Goal: Task Accomplishment & Management: Use online tool/utility

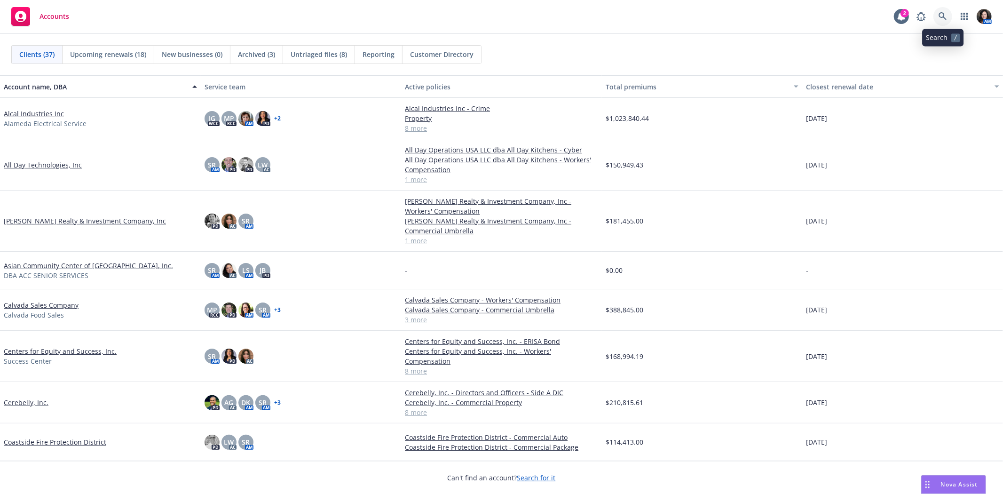
click at [944, 13] on icon at bounding box center [943, 16] width 8 height 8
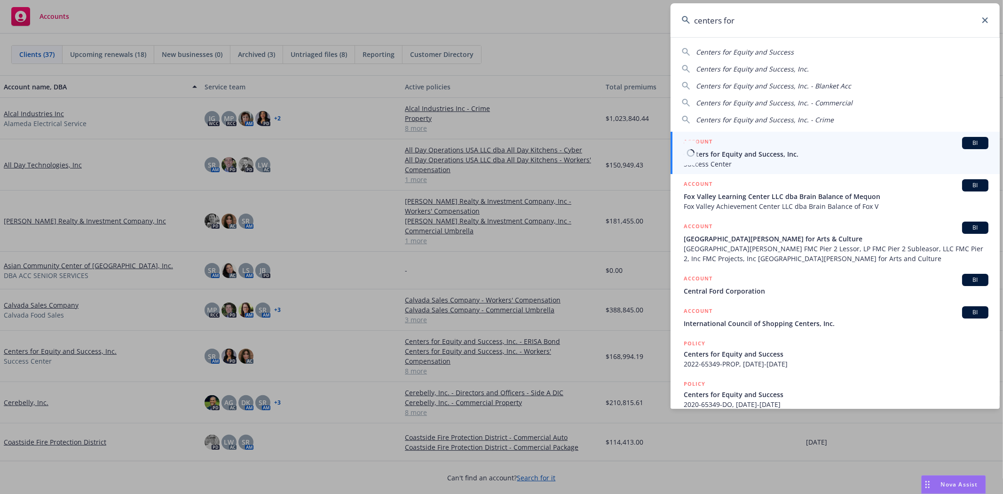
type input "centers for"
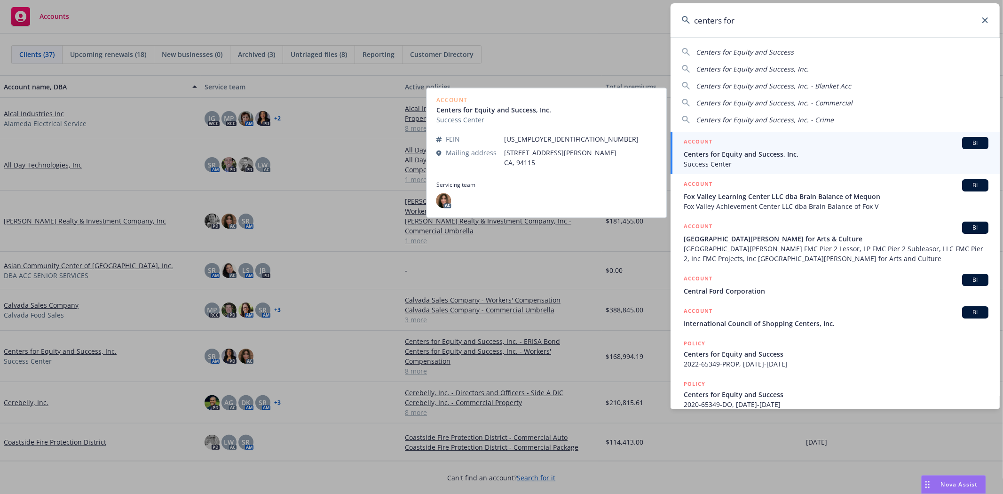
click at [848, 156] on span "Centers for Equity and Success, Inc." at bounding box center [836, 154] width 305 height 10
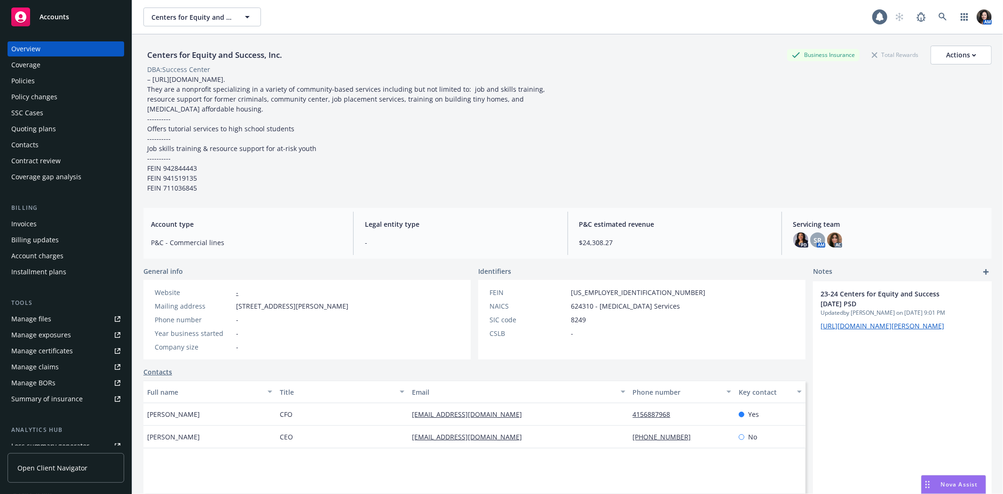
click at [29, 72] on div "Overview Coverage Policies Policy changes SSC Cases Quoting plans Contacts Cont…" at bounding box center [66, 112] width 117 height 143
click at [24, 78] on div "Policies" at bounding box center [23, 80] width 24 height 15
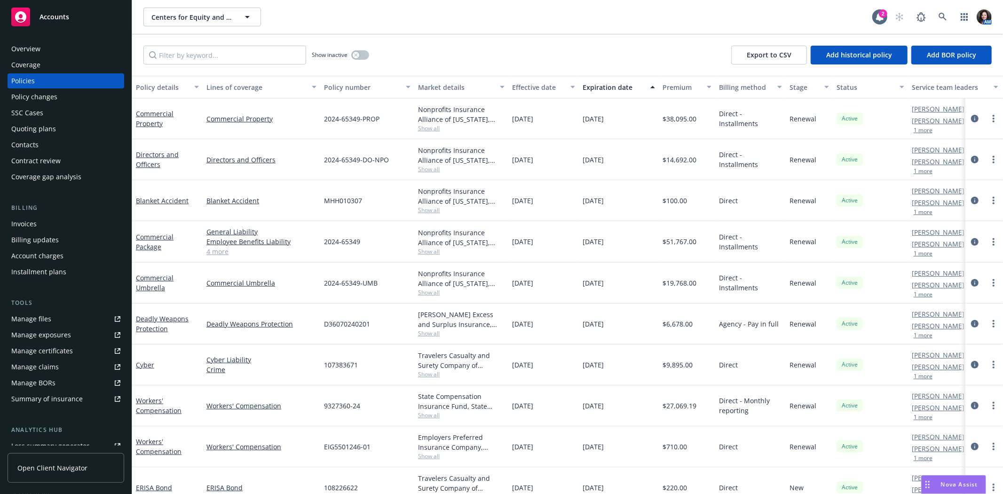
scroll to position [22, 0]
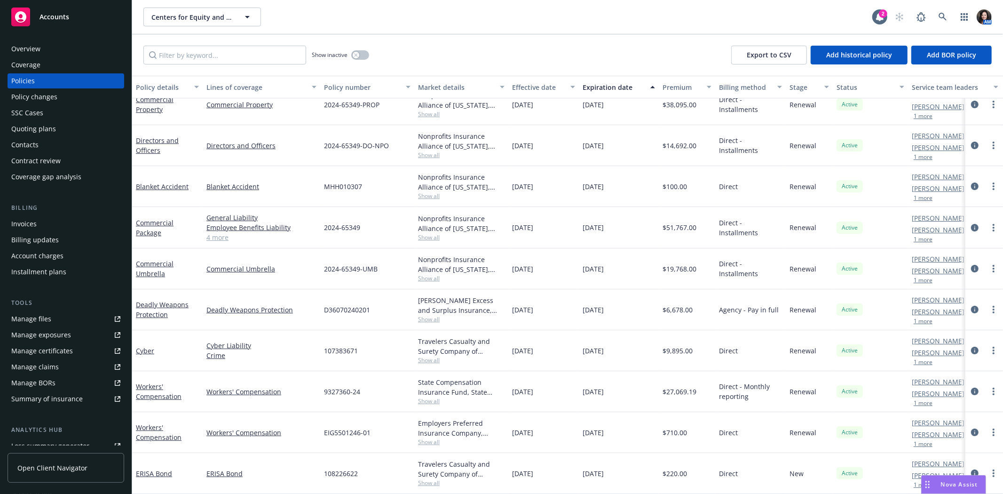
drag, startPoint x: 968, startPoint y: 220, endPoint x: 964, endPoint y: 212, distance: 9.3
click at [971, 224] on icon "circleInformation" at bounding box center [975, 228] width 8 height 8
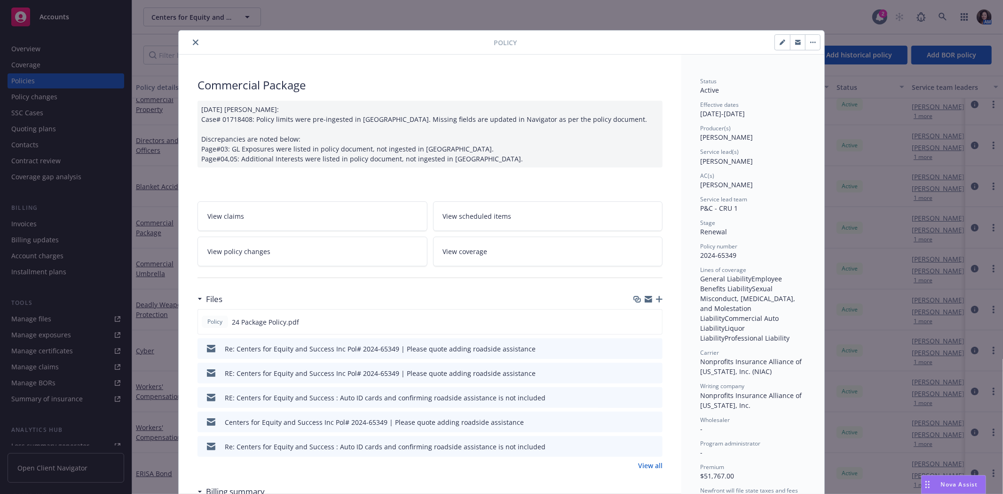
drag, startPoint x: 797, startPoint y: 44, endPoint x: 1000, endPoint y: 39, distance: 203.2
click at [797, 44] on button "button" at bounding box center [797, 42] width 15 height 15
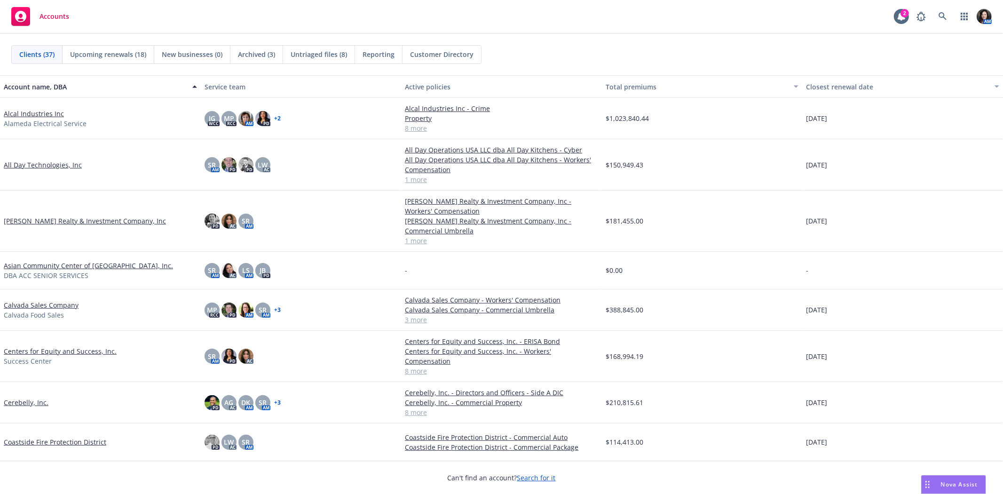
click at [24, 163] on link "All Day Technologies, Inc" at bounding box center [43, 165] width 78 height 10
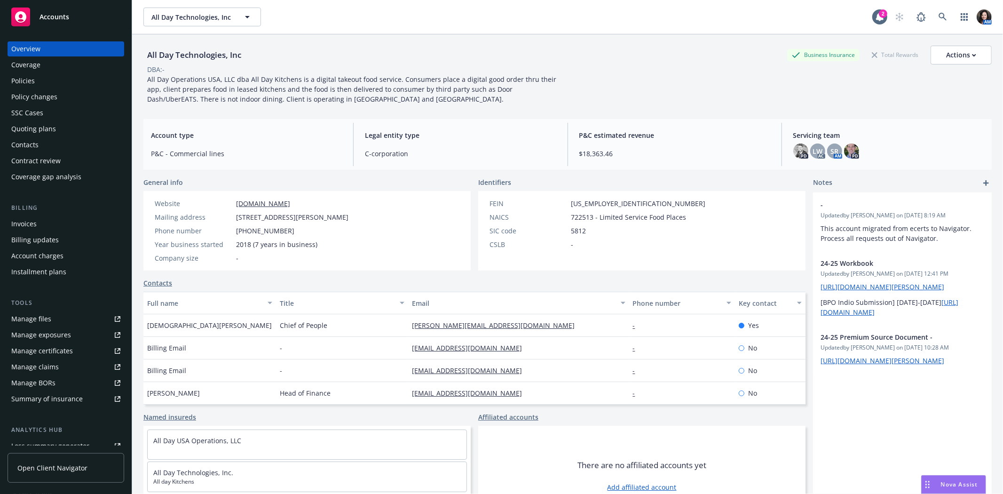
click at [46, 76] on div "Policies" at bounding box center [65, 80] width 109 height 15
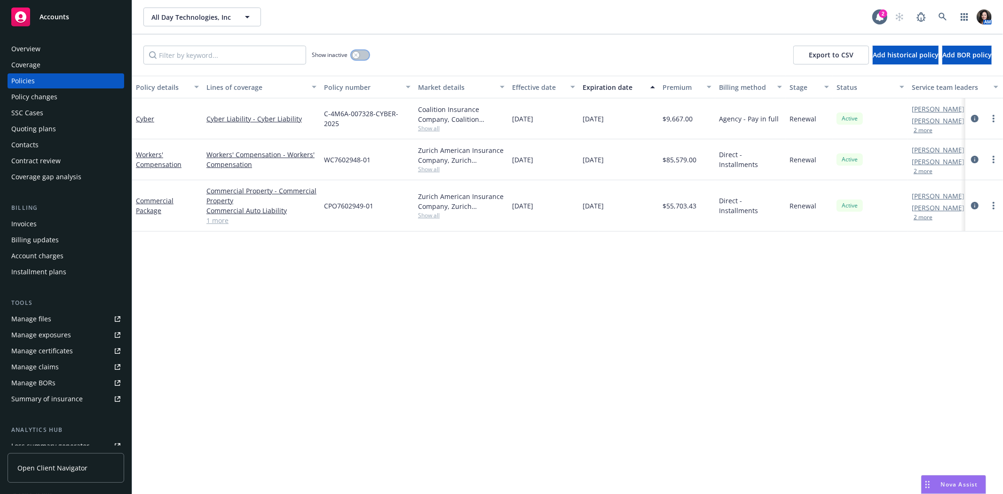
click at [363, 54] on button "button" at bounding box center [360, 54] width 18 height 9
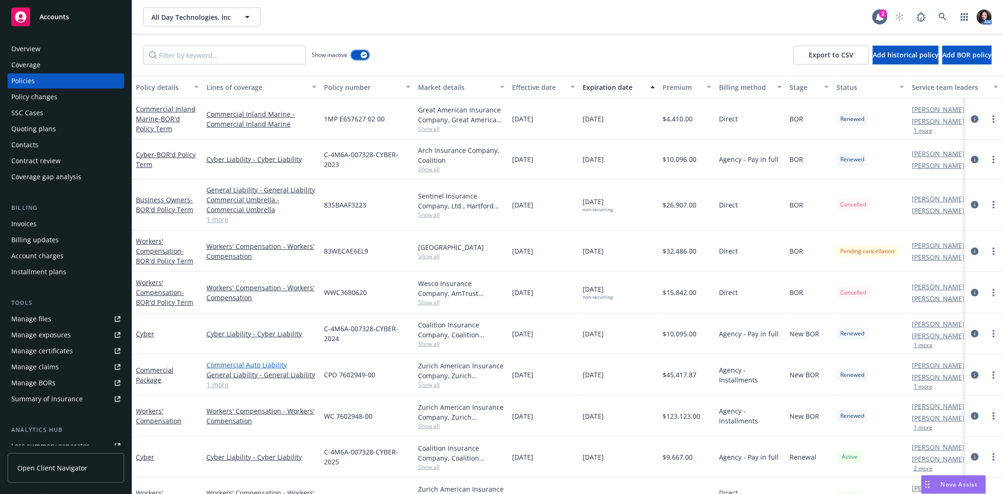
scroll to position [80, 0]
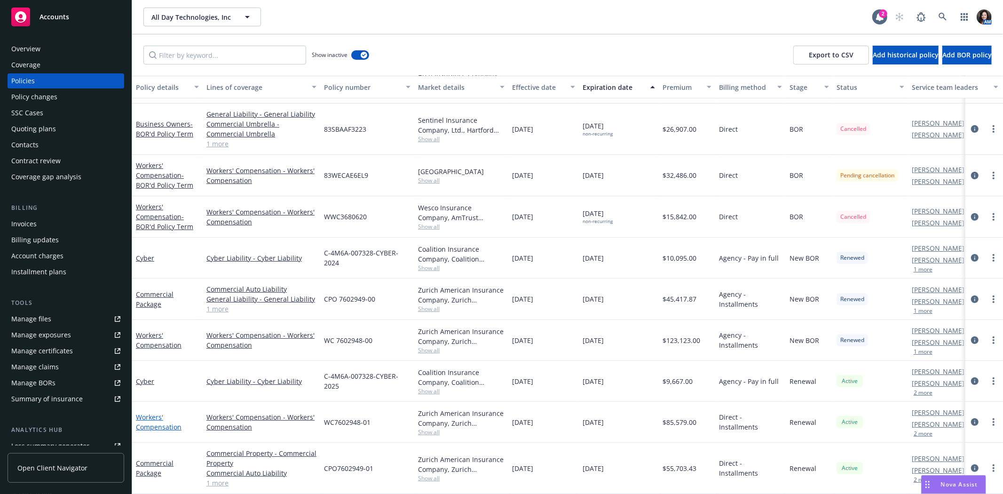
click at [150, 417] on link "Workers' Compensation" at bounding box center [159, 421] width 46 height 19
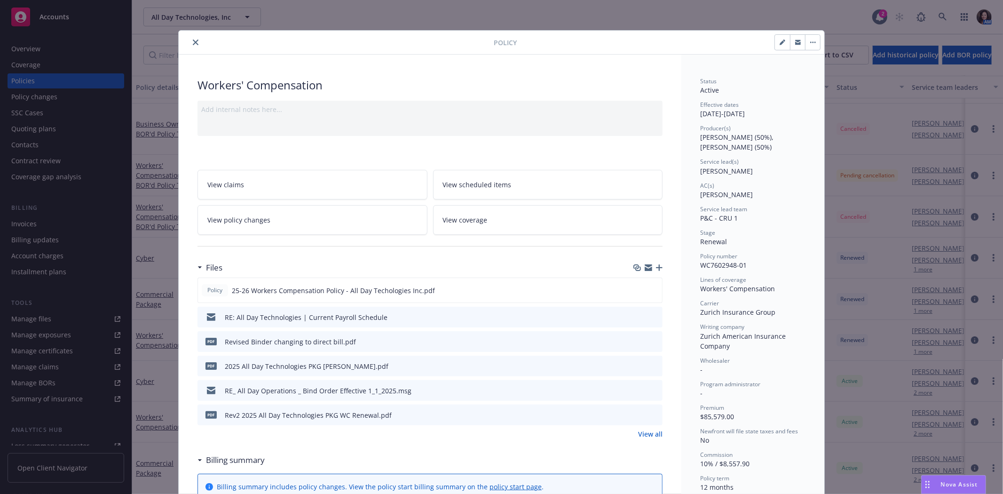
click at [193, 41] on icon "close" at bounding box center [196, 42] width 6 height 6
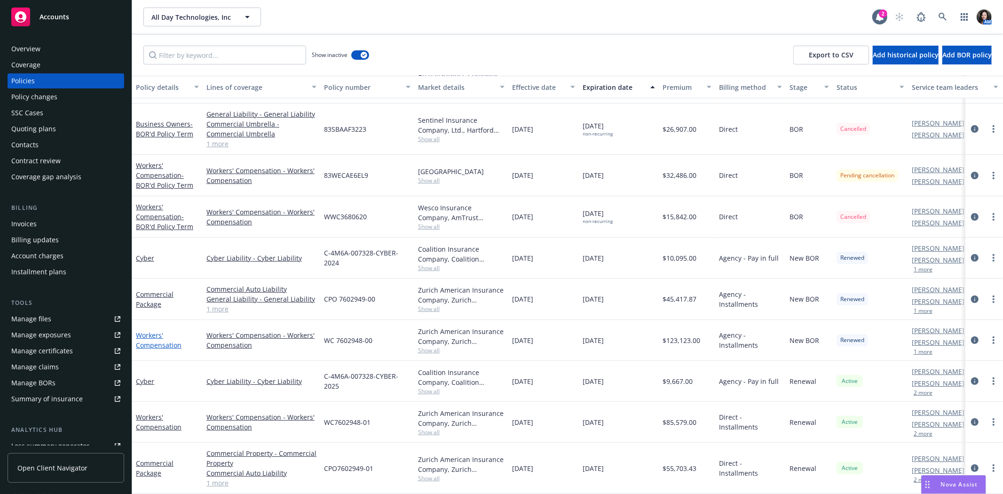
click at [160, 335] on link "Workers' Compensation" at bounding box center [159, 340] width 46 height 19
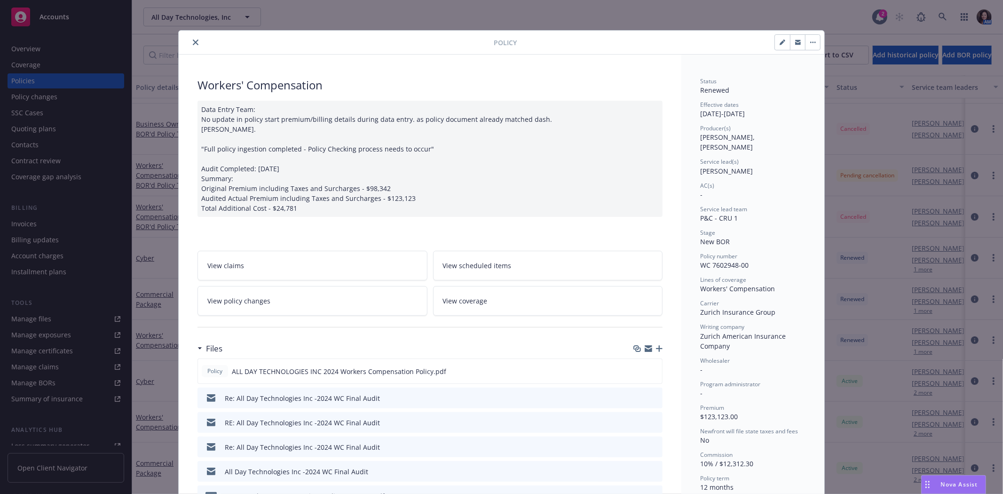
click at [650, 396] on icon "preview file" at bounding box center [653, 397] width 8 height 7
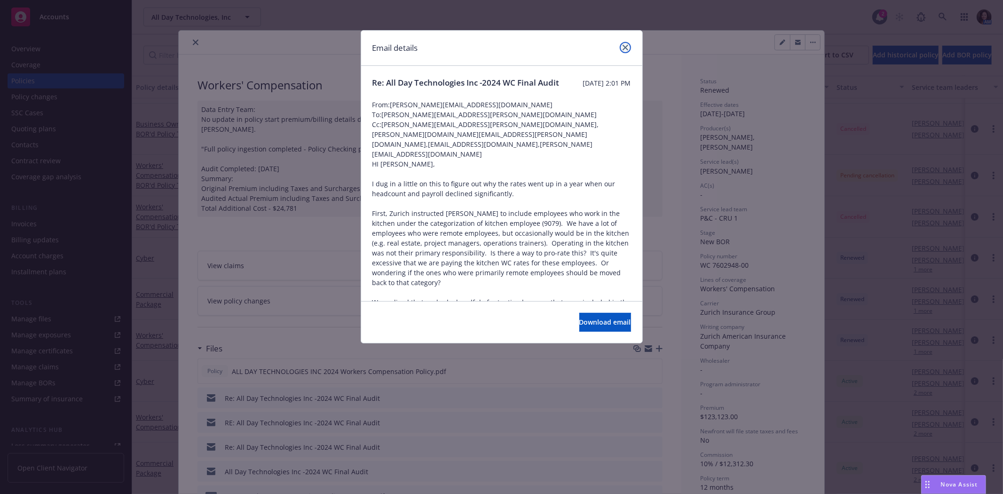
click at [624, 48] on icon "close" at bounding box center [626, 48] width 6 height 6
click at [624, 48] on div at bounding box center [669, 42] width 304 height 16
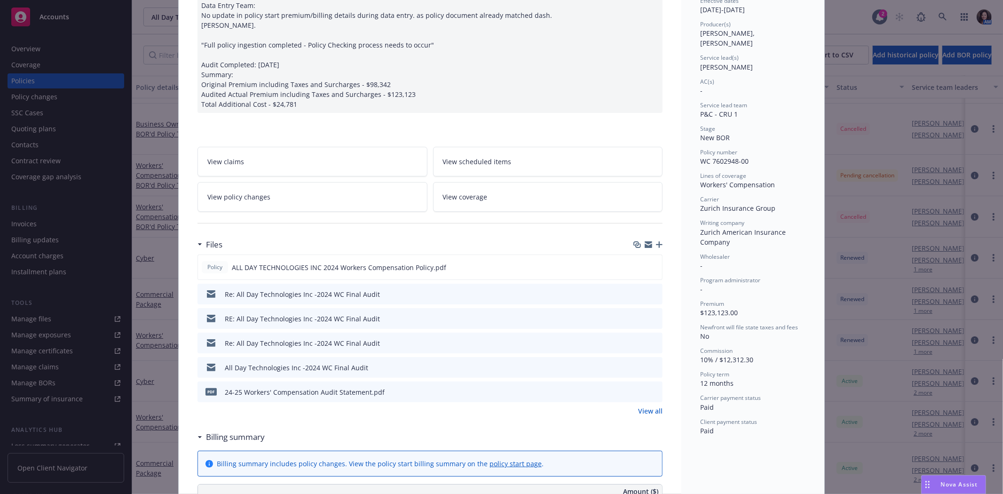
scroll to position [104, 0]
click at [653, 388] on icon "preview file" at bounding box center [653, 390] width 8 height 7
click at [973, 485] on span "Nova Assist" at bounding box center [959, 484] width 37 height 8
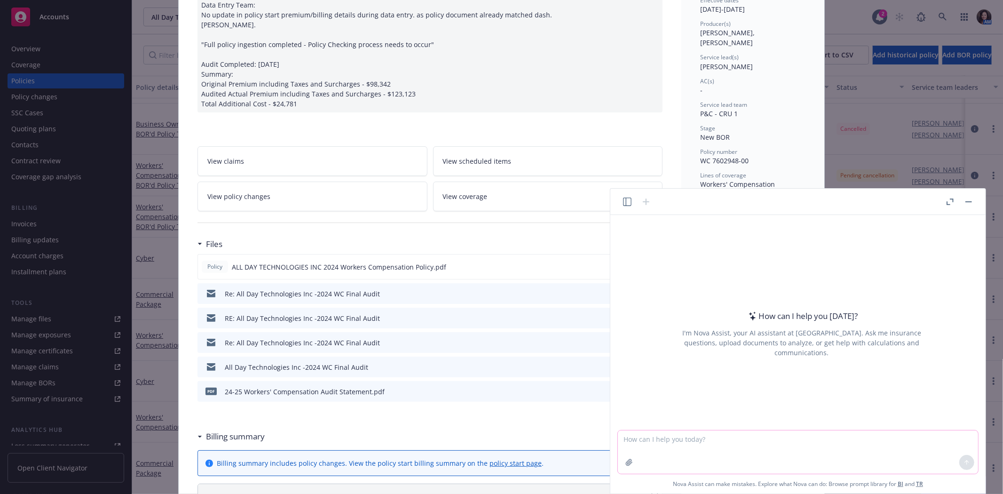
click at [716, 440] on textarea at bounding box center [798, 451] width 360 height 43
type textarea "based on this email draft an email to the uw regarding the insureds concern"
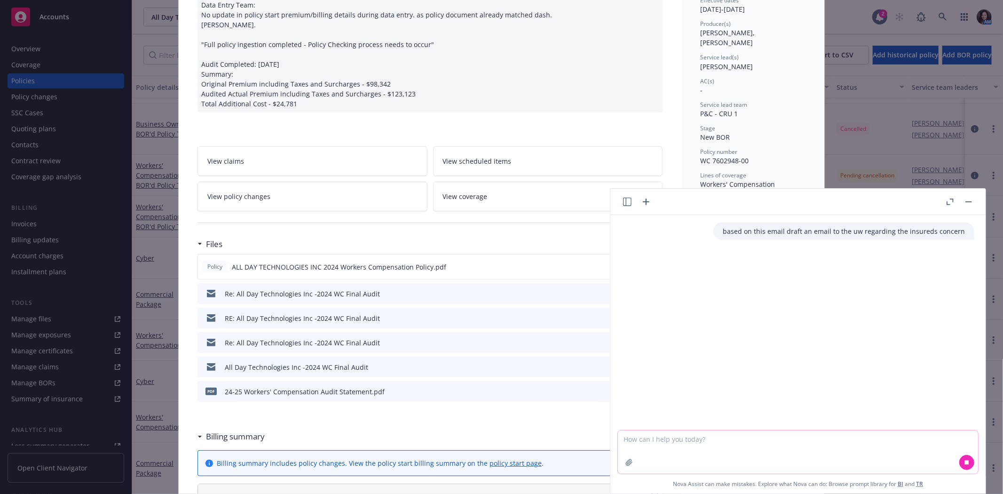
paste textarea "I dug in a little on this to figure out why the rates went up in a year when ou…"
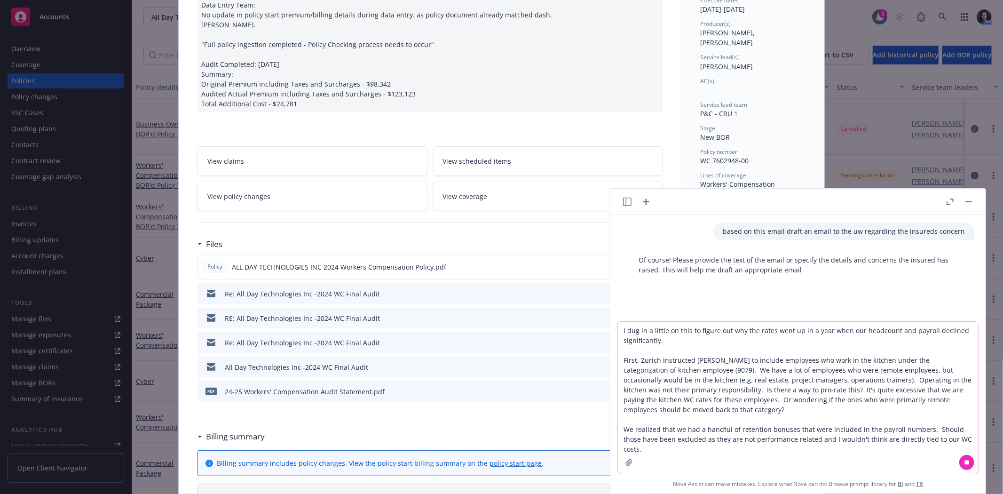
type textarea "I dug in a little on this to figure out why the rates went up in a year when ou…"
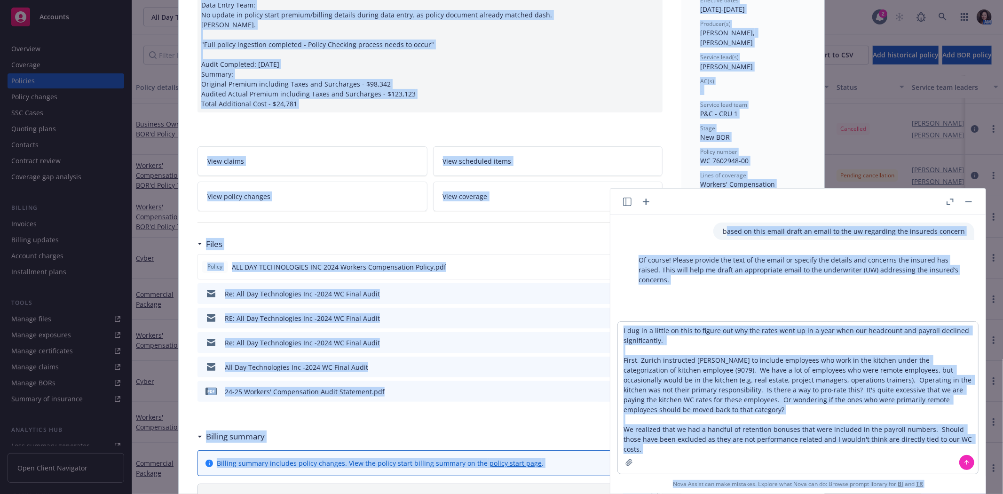
drag, startPoint x: 726, startPoint y: 228, endPoint x: 989, endPoint y: 252, distance: 263.5
click at [989, 252] on body "Accounts Overview Coverage Policies Policy changes SSC Cases Quoting plans Cont…" at bounding box center [501, 247] width 1003 height 494
click at [853, 406] on textarea "I dug in a little on this to figure out why the rates went up in a year when ou…" at bounding box center [798, 398] width 360 height 152
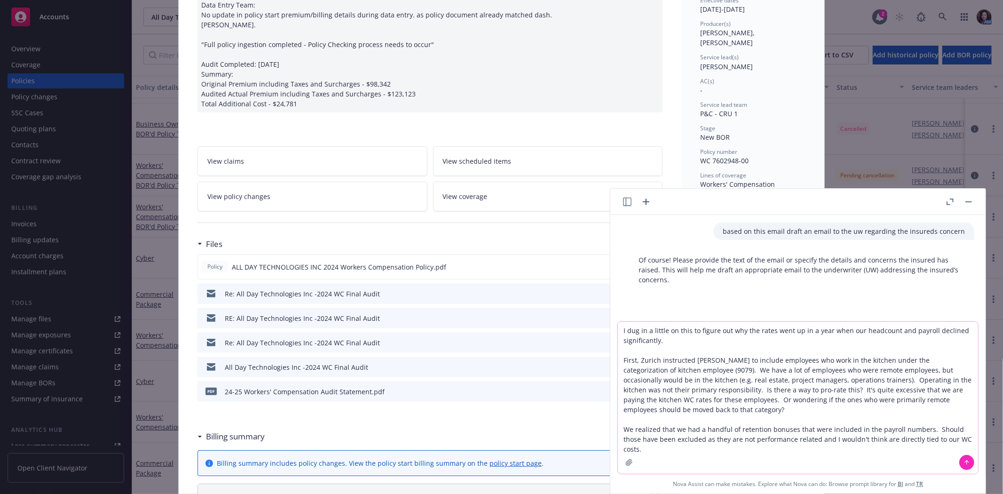
click at [966, 461] on icon at bounding box center [966, 462] width 7 height 7
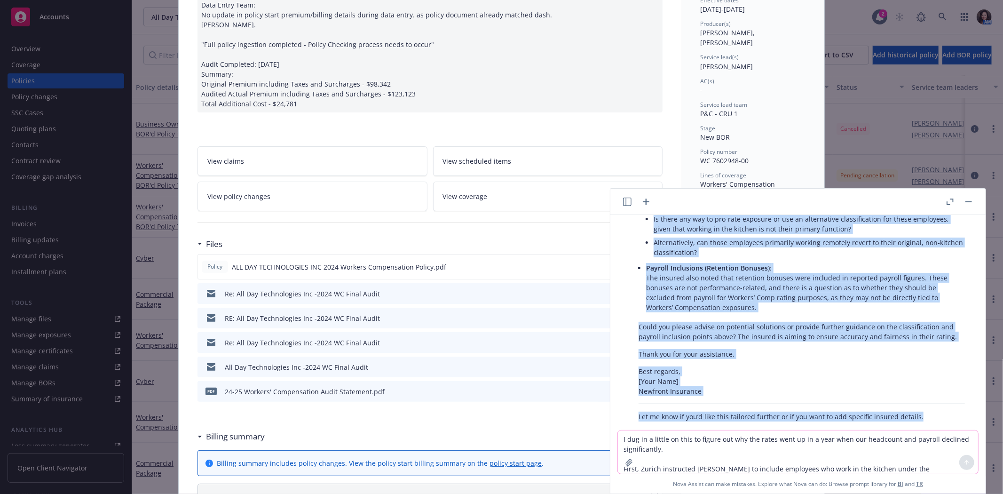
scroll to position [427, 0]
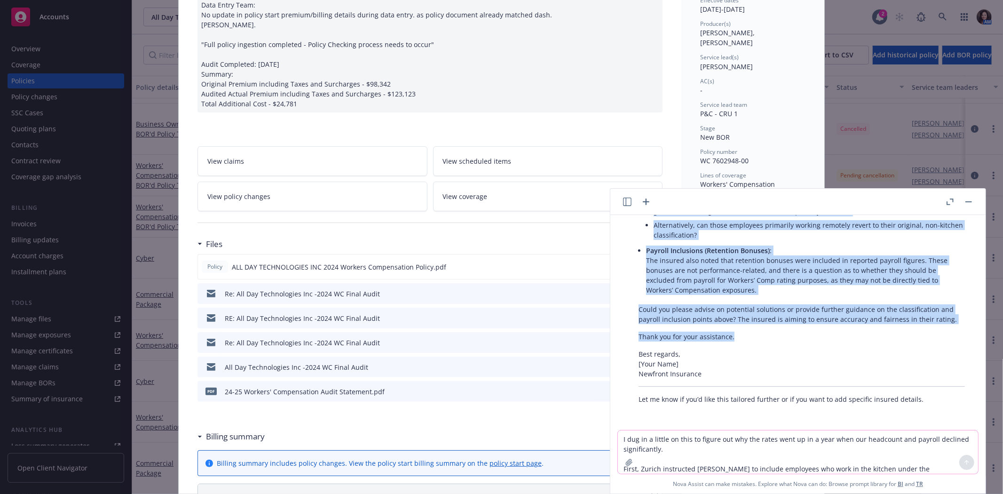
drag, startPoint x: 637, startPoint y: 299, endPoint x: 738, endPoint y: 337, distance: 108.2
click at [738, 337] on div "Here’s a professional draft email you can send to the underwriter regarding the…" at bounding box center [801, 216] width 345 height 383
copy div "I’m reaching out on behalf of our insured regarding concerns around the recent …"
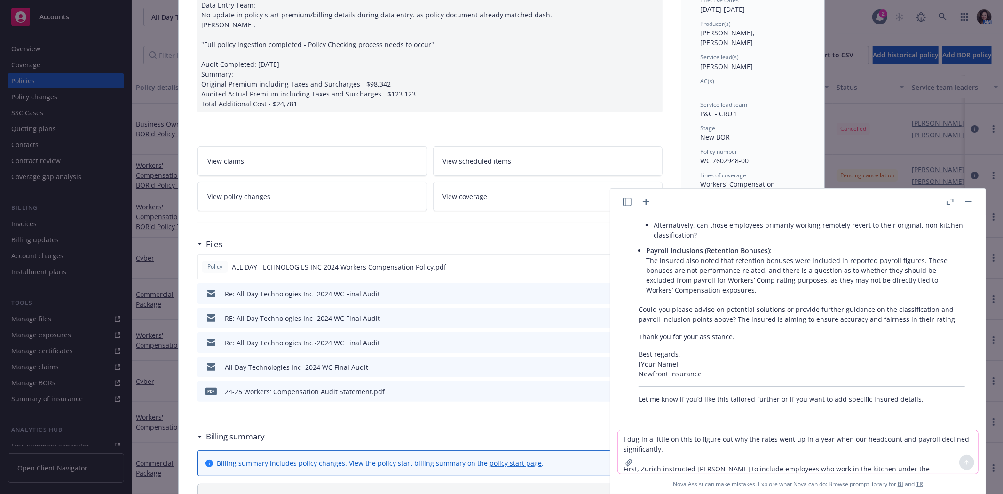
drag, startPoint x: 962, startPoint y: 201, endPoint x: 867, endPoint y: 217, distance: 96.2
click at [963, 201] on div at bounding box center [959, 201] width 30 height 11
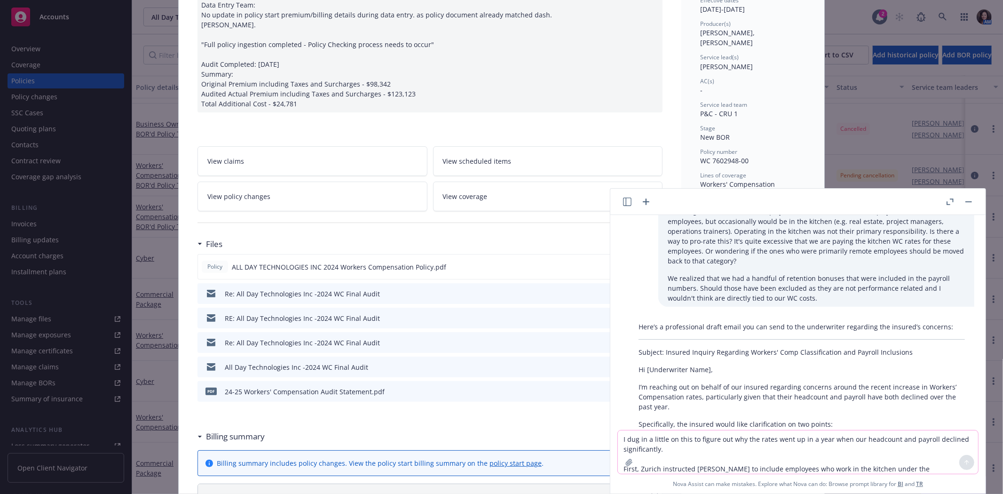
scroll to position [62, 0]
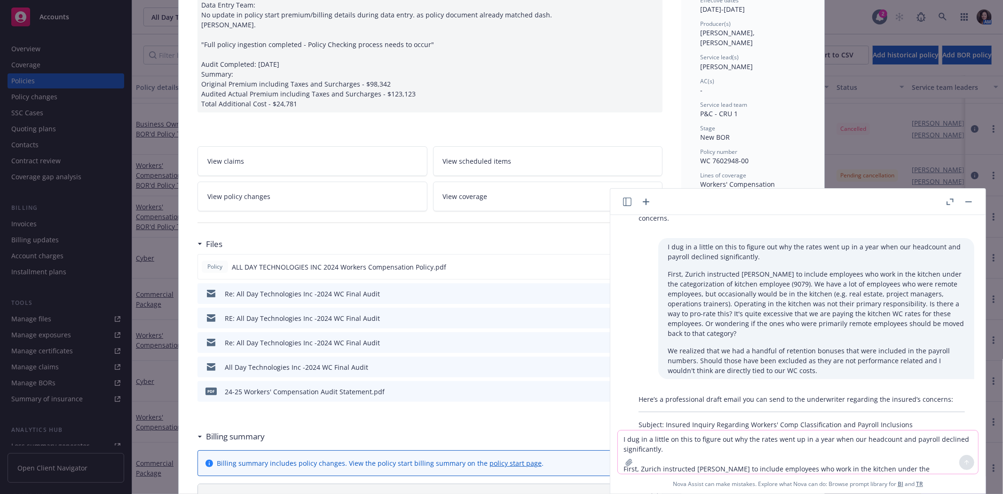
click at [971, 202] on button "button" at bounding box center [968, 201] width 11 height 11
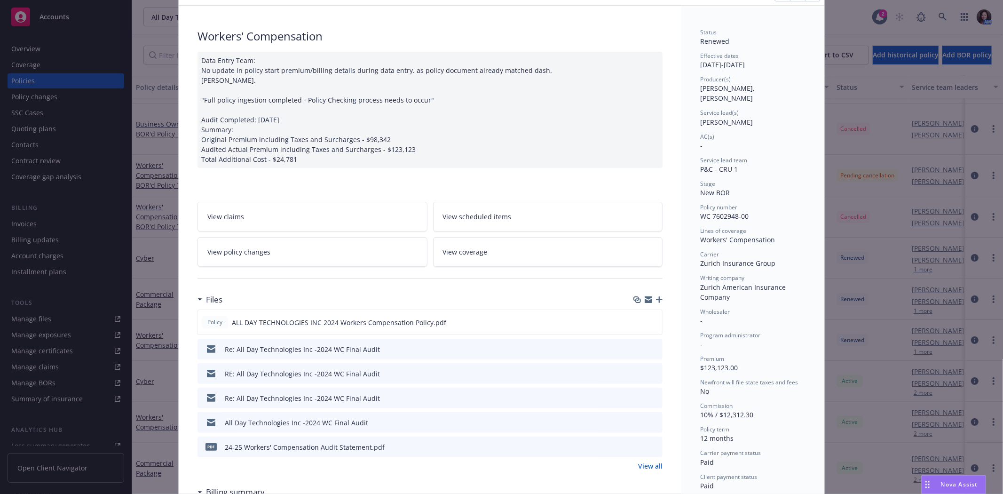
scroll to position [0, 0]
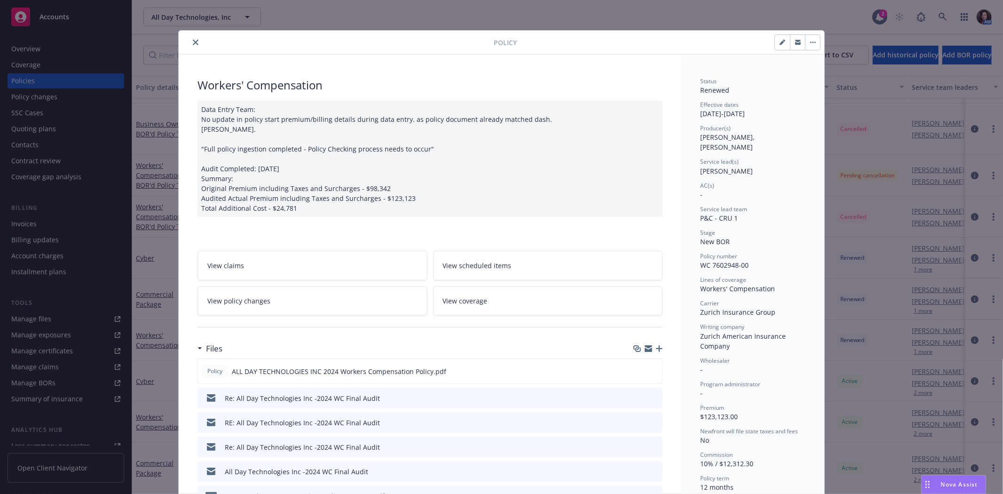
click at [792, 38] on button "button" at bounding box center [797, 42] width 15 height 15
click at [191, 38] on button "close" at bounding box center [195, 42] width 11 height 11
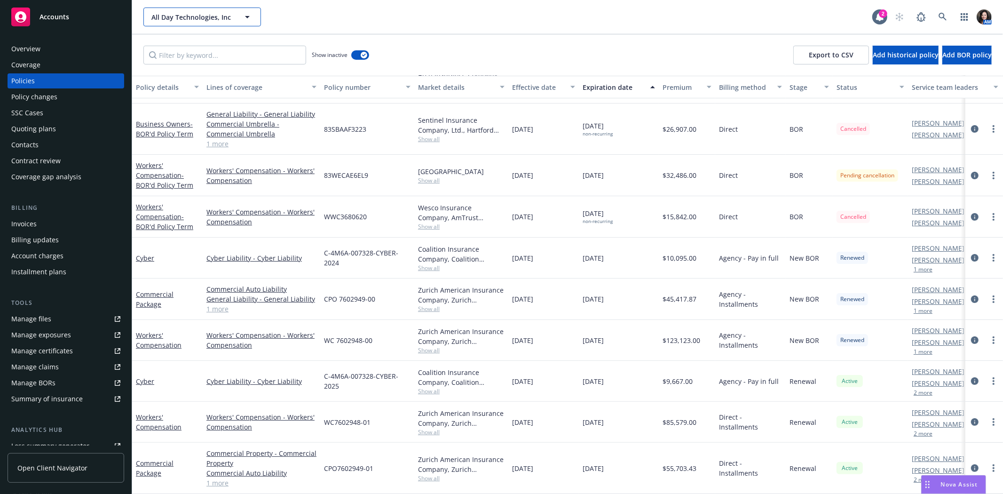
click at [196, 18] on span "All Day Technologies, Inc" at bounding box center [191, 17] width 81 height 10
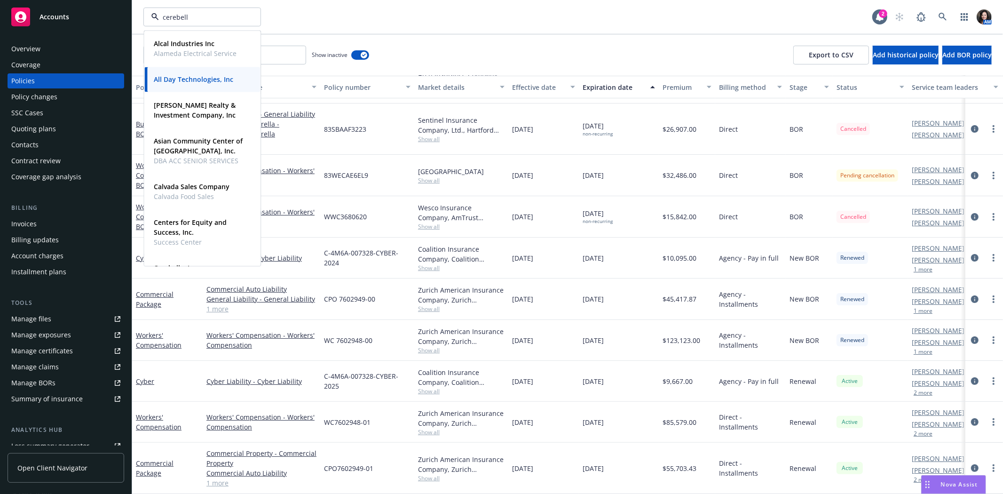
type input "cerebelly"
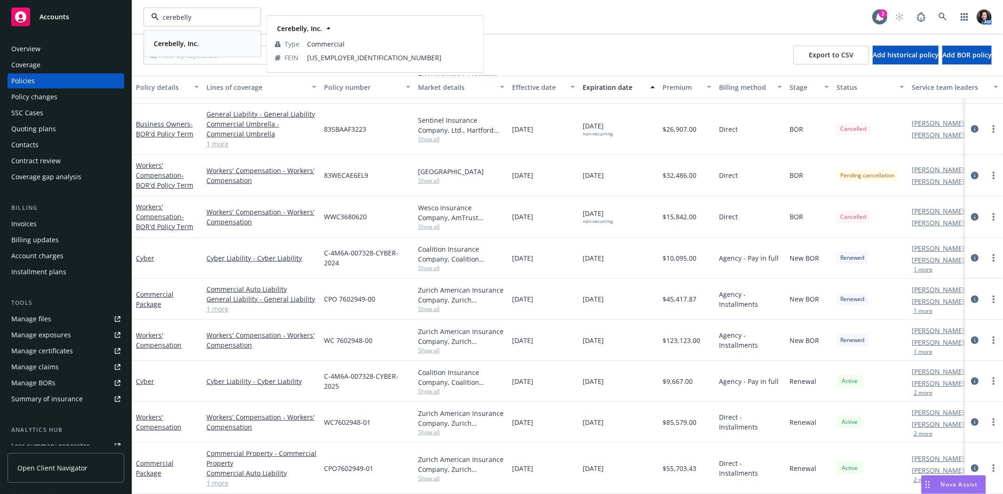
click at [186, 47] on strong "Cerebelly, Inc." at bounding box center [176, 43] width 45 height 9
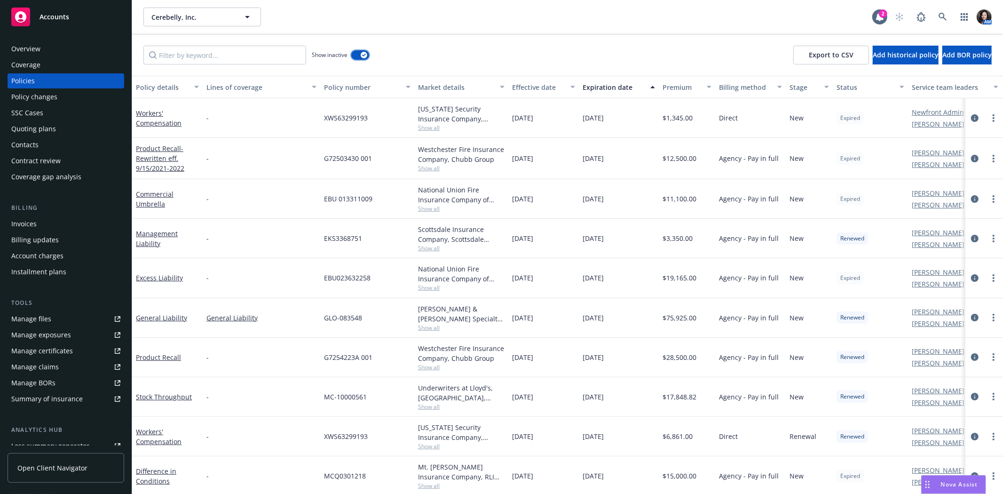
click at [361, 50] on button "button" at bounding box center [360, 54] width 18 height 9
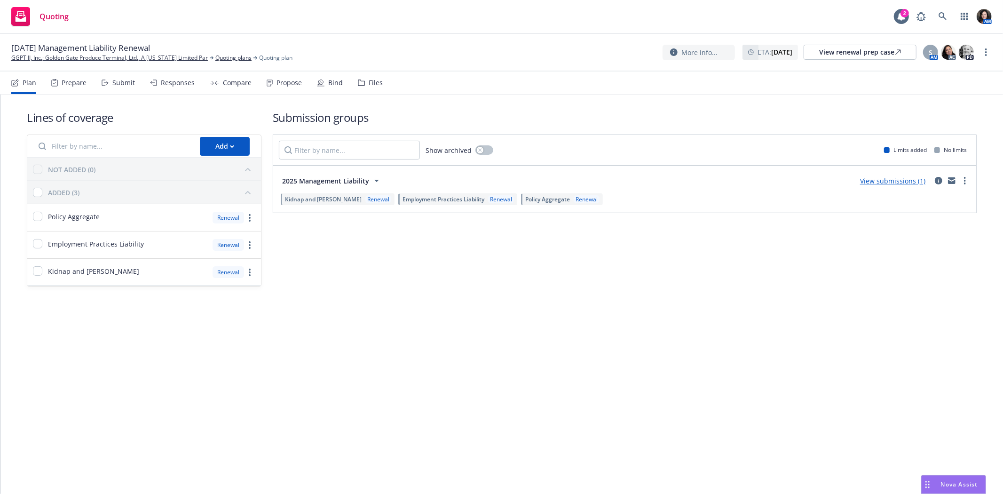
click at [361, 83] on icon at bounding box center [361, 83] width 6 height 6
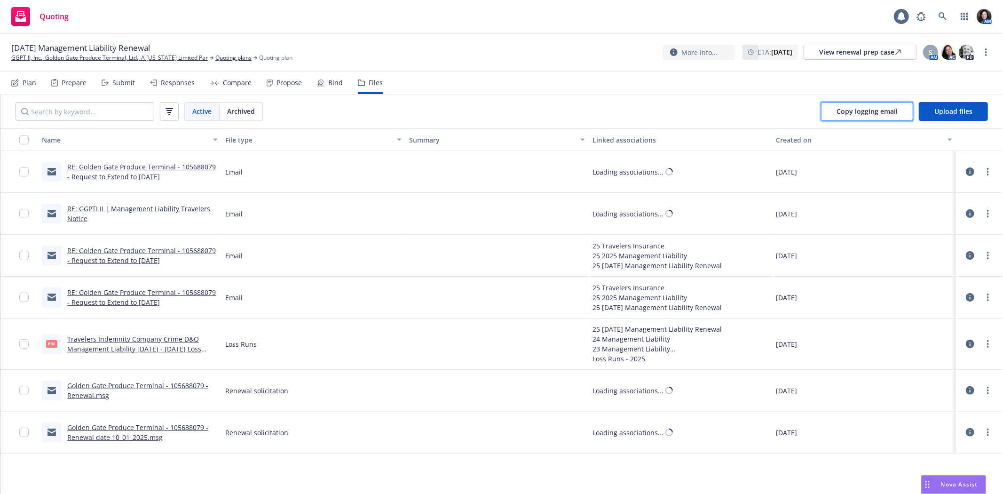
click at [852, 104] on button "Copy logging email" at bounding box center [867, 111] width 92 height 19
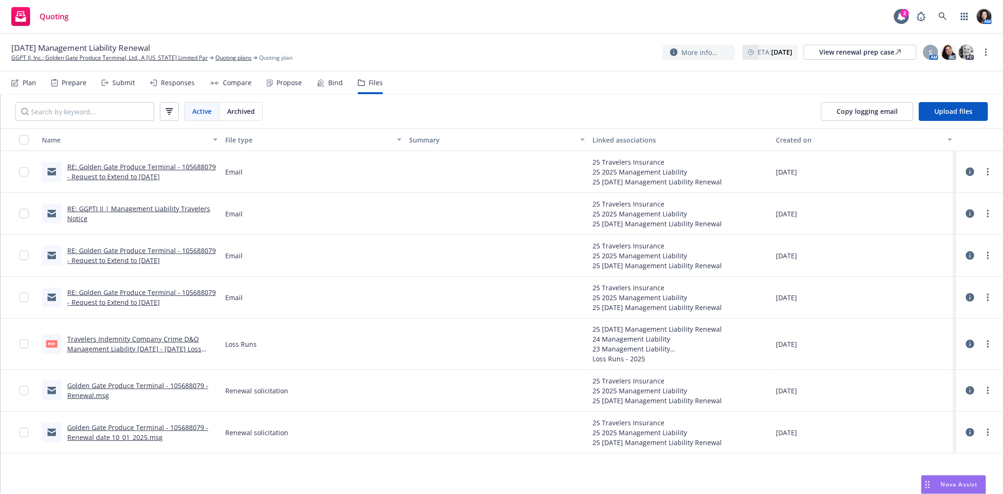
drag, startPoint x: 828, startPoint y: 7, endPoint x: 867, endPoint y: 25, distance: 43.5
click at [867, 25] on div "Quoting 2 AM" at bounding box center [501, 17] width 1003 height 34
click at [158, 58] on link "GGPT II, Inc.; Golden Gate Produce Terminal, Ltd., A California Limited Par" at bounding box center [109, 58] width 197 height 8
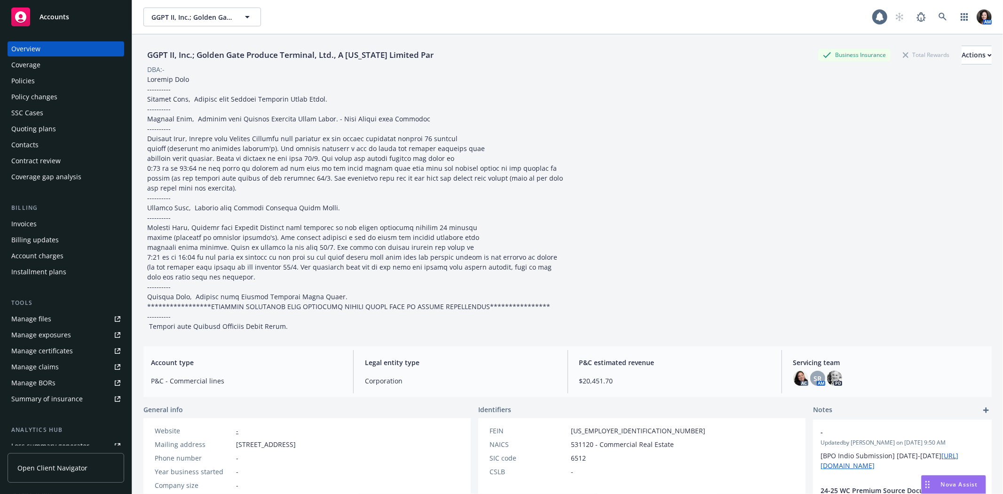
click at [39, 76] on div "Policies" at bounding box center [65, 80] width 109 height 15
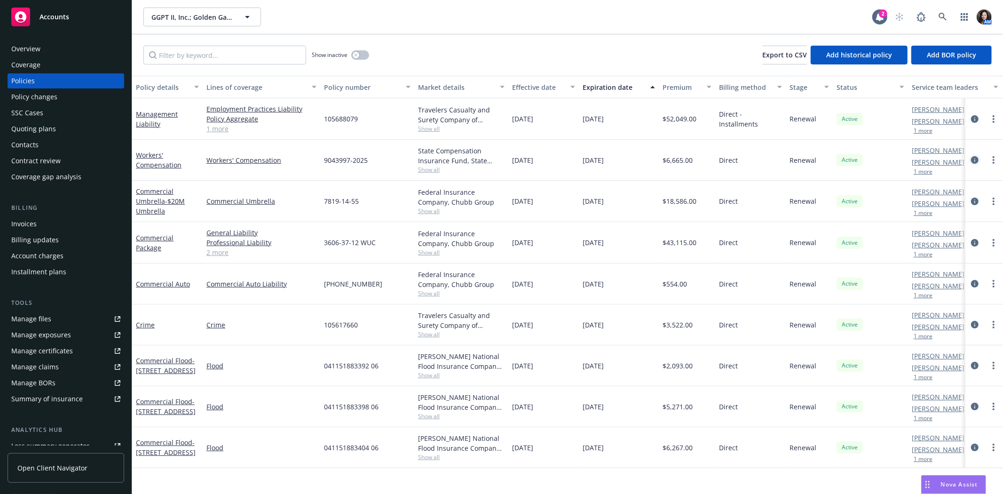
click at [977, 158] on icon "circleInformation" at bounding box center [975, 160] width 8 height 8
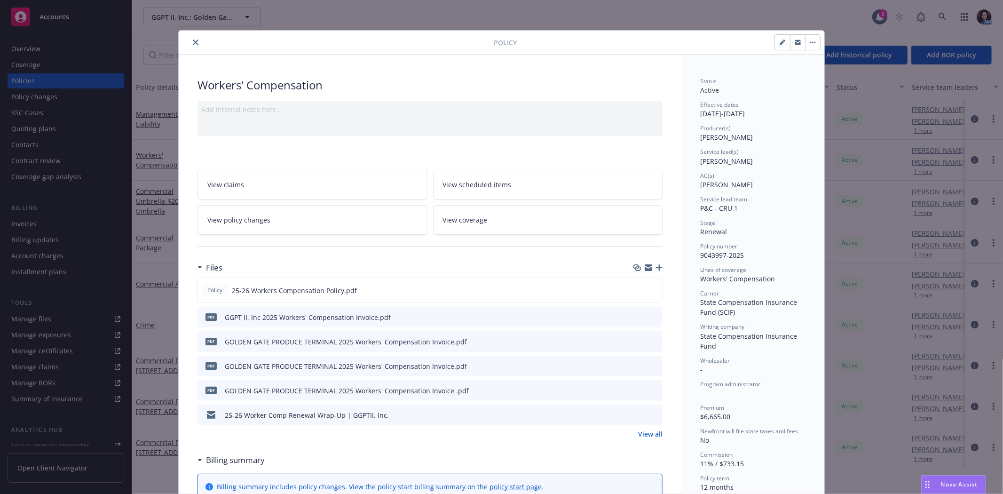
click at [797, 43] on button "button" at bounding box center [797, 42] width 15 height 15
click at [193, 40] on icon "close" at bounding box center [196, 42] width 6 height 6
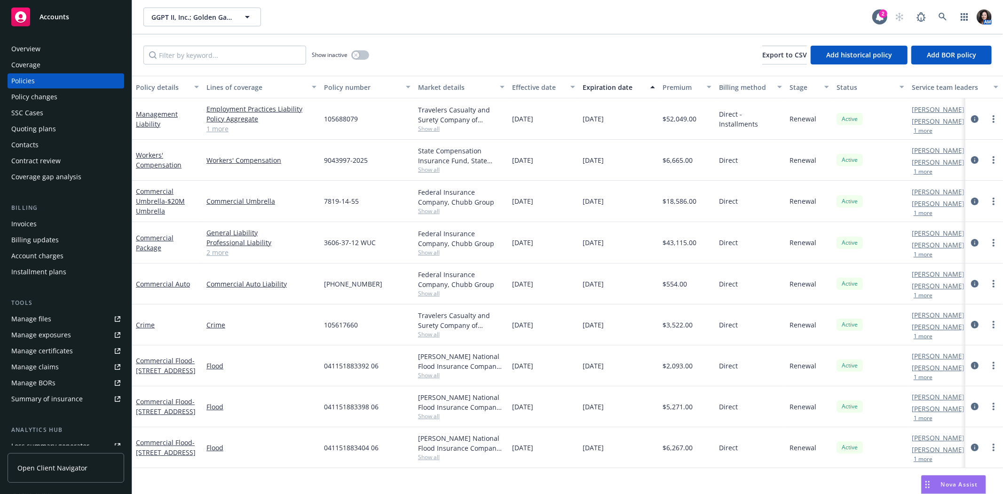
drag, startPoint x: 191, startPoint y: 40, endPoint x: 255, endPoint y: 96, distance: 84.7
click at [301, 111] on div "Show inactive Export to CSV Add historical policy Add BOR policy Policy details…" at bounding box center [567, 263] width 871 height 459
click at [160, 162] on link "Workers' Compensation" at bounding box center [159, 159] width 46 height 19
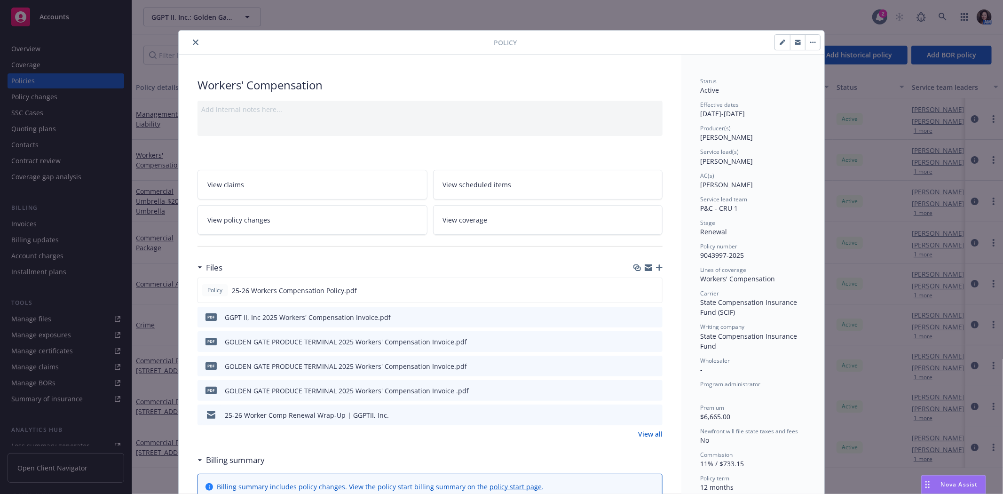
scroll to position [28, 0]
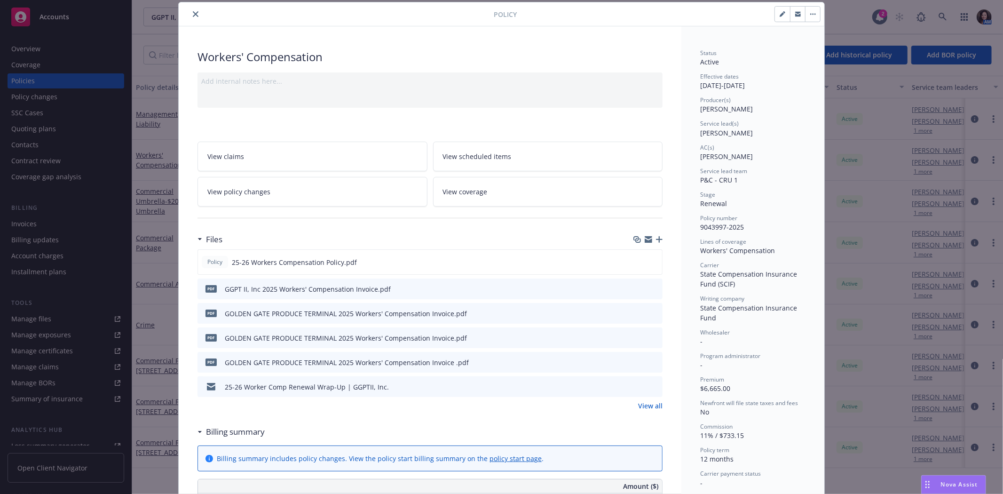
click at [656, 242] on icon "button" at bounding box center [659, 239] width 7 height 7
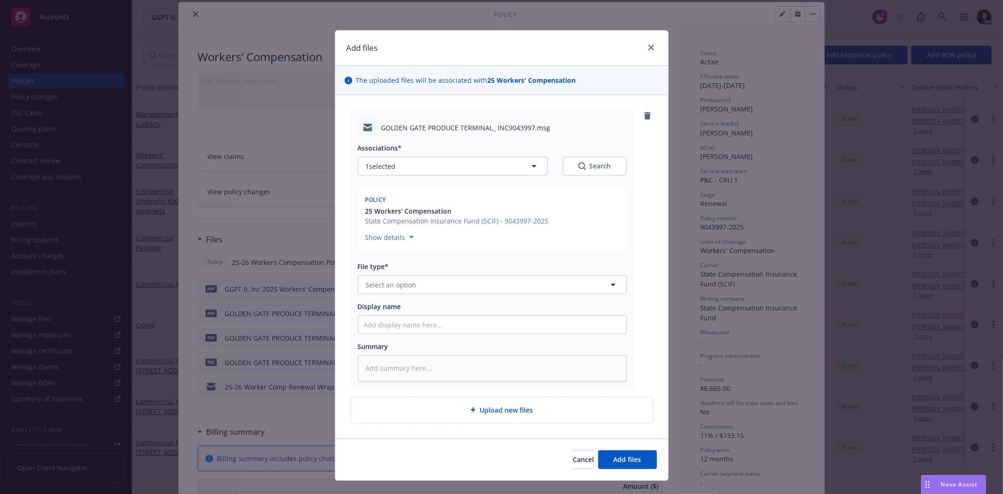
click at [430, 270] on div "File type*" at bounding box center [492, 266] width 269 height 10
click at [426, 281] on button "Select an option" at bounding box center [492, 284] width 269 height 19
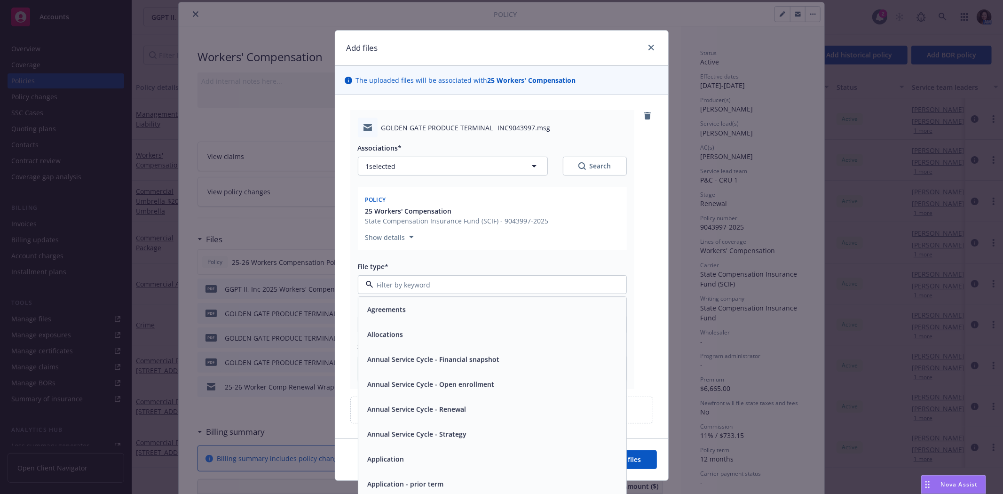
type input "e"
click at [398, 457] on div "Email" at bounding box center [492, 460] width 257 height 14
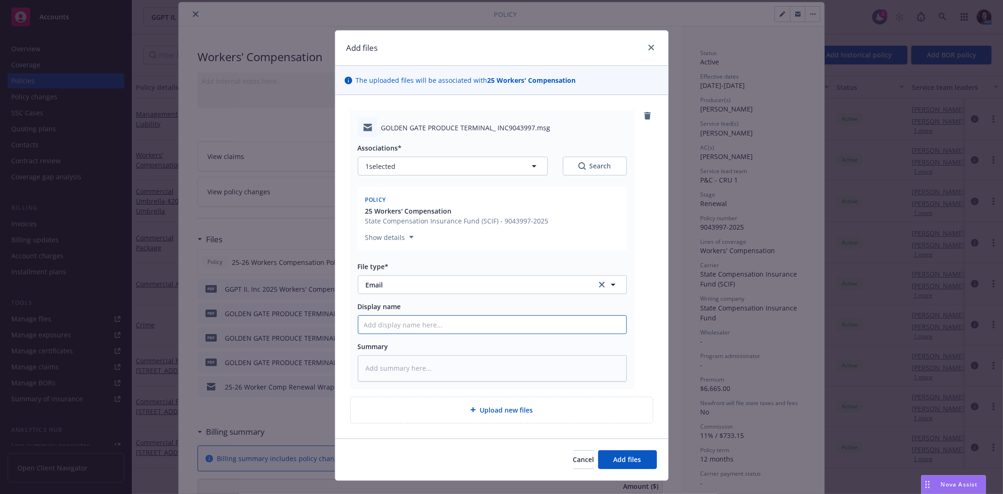
click at [403, 325] on input "Display name" at bounding box center [492, 325] width 268 height 18
type textarea "x"
type input "f"
type textarea "x"
type input "fro"
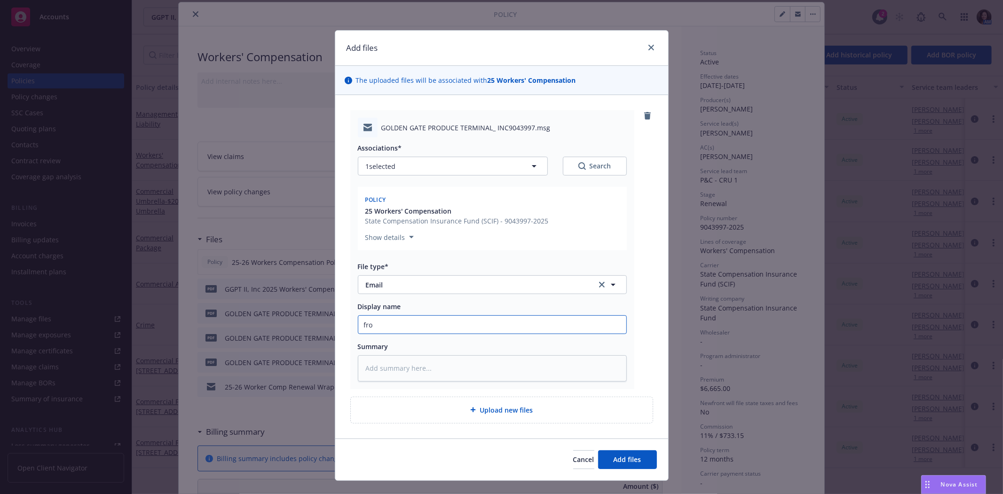
type textarea "x"
type input "from"
type textarea "x"
type input "from S"
type textarea "x"
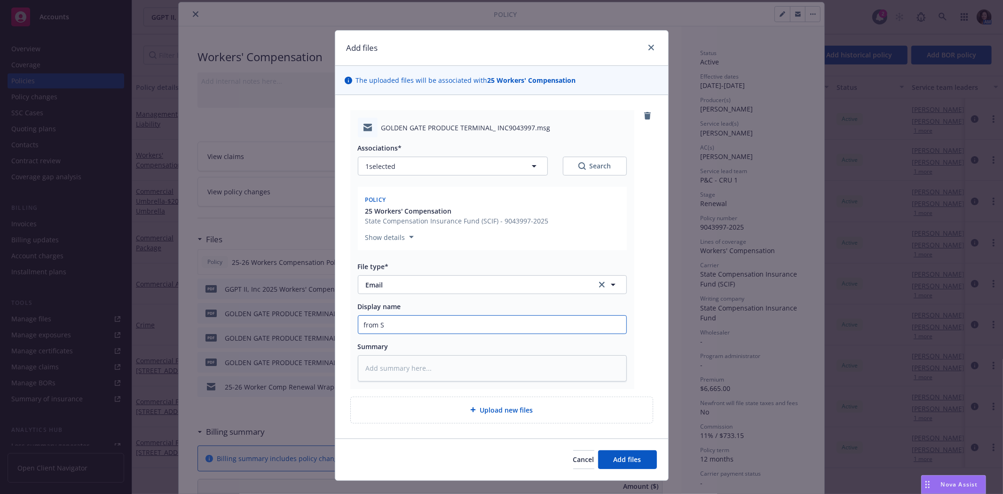
type input "from SC"
type textarea "x"
type input "from SCI"
type textarea "x"
type input "from SCIF"
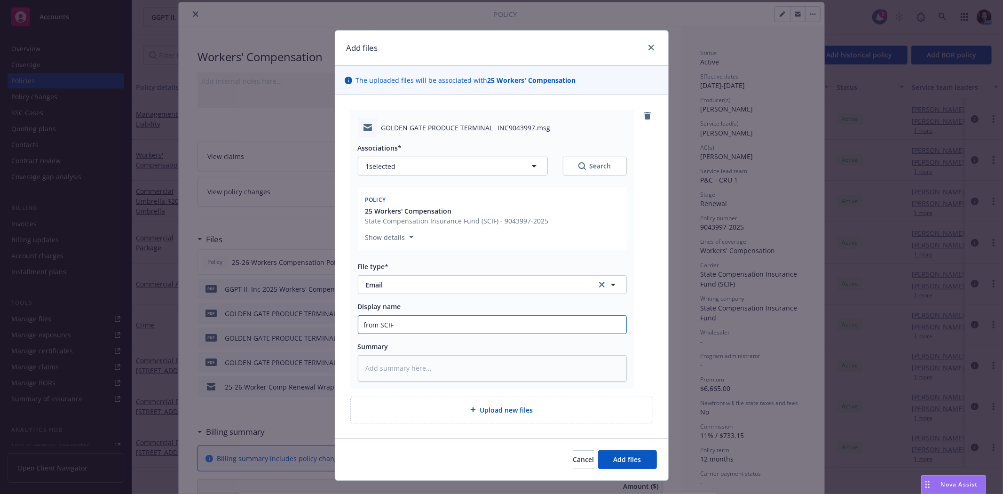
type textarea "x"
type input "from SCIF:"
type textarea "x"
type input "from SCIF: a"
type textarea "x"
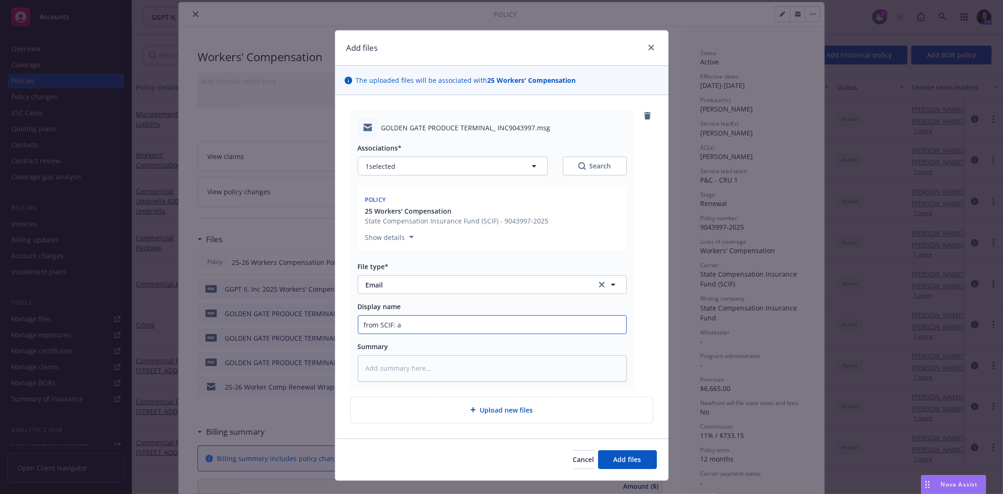
type input "from SCIF: ad"
type textarea "x"
type input "from SCIF: adv"
type textarea "x"
type input "from SCIF: advi"
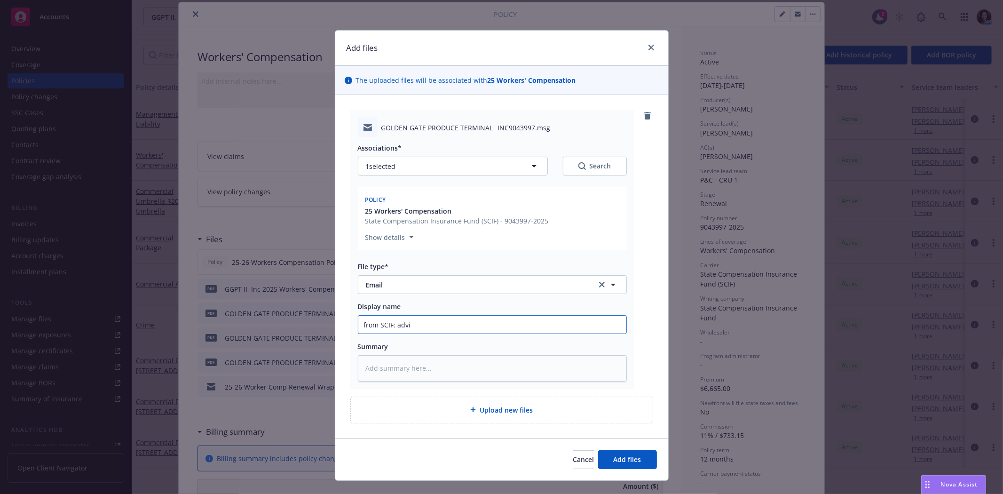
type textarea "x"
type input "from SCIF: advis"
type textarea "x"
type input "from SCIF: advisi"
type textarea "x"
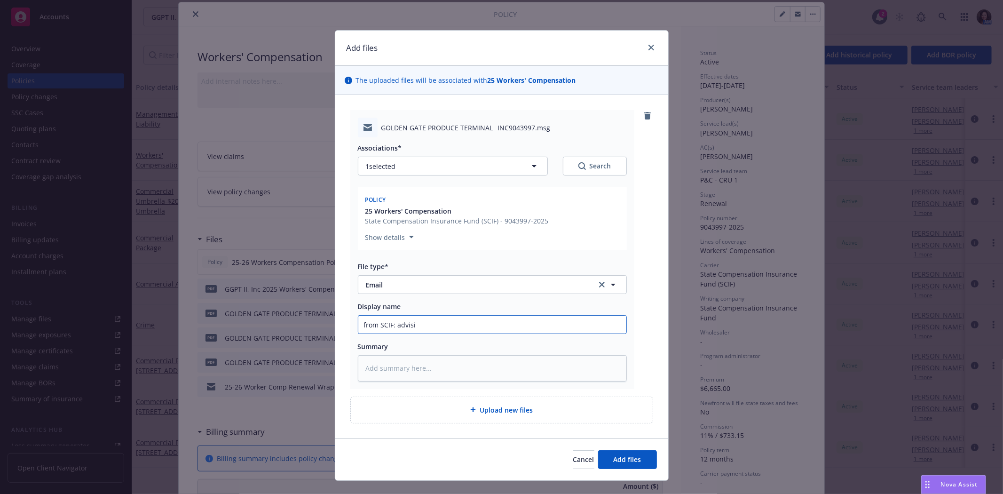
type input "from SCIF: advisin"
type textarea "x"
type input "from SCIF: advising"
type textarea "x"
type input "from SCIF: advising"
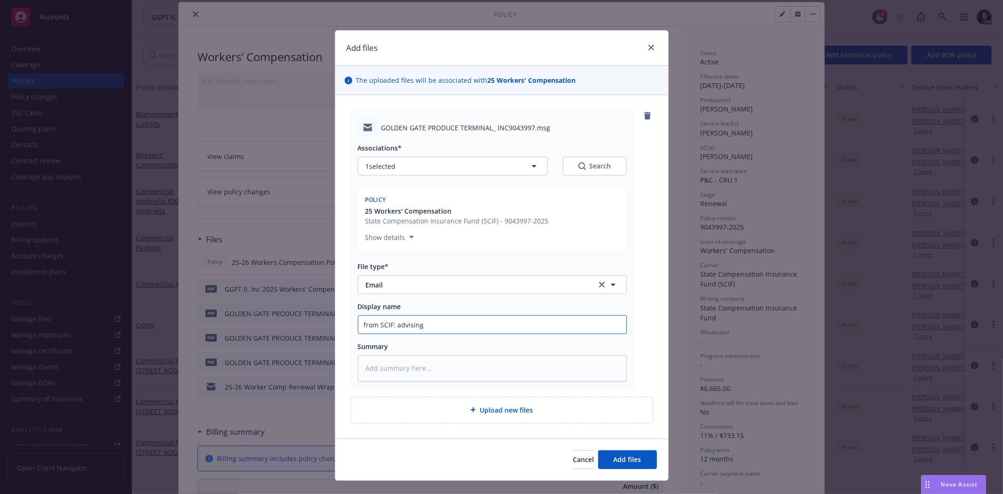
type textarea "x"
type input "from SCIF: advising o"
type textarea "x"
type input "from SCIF: advising of"
type textarea "x"
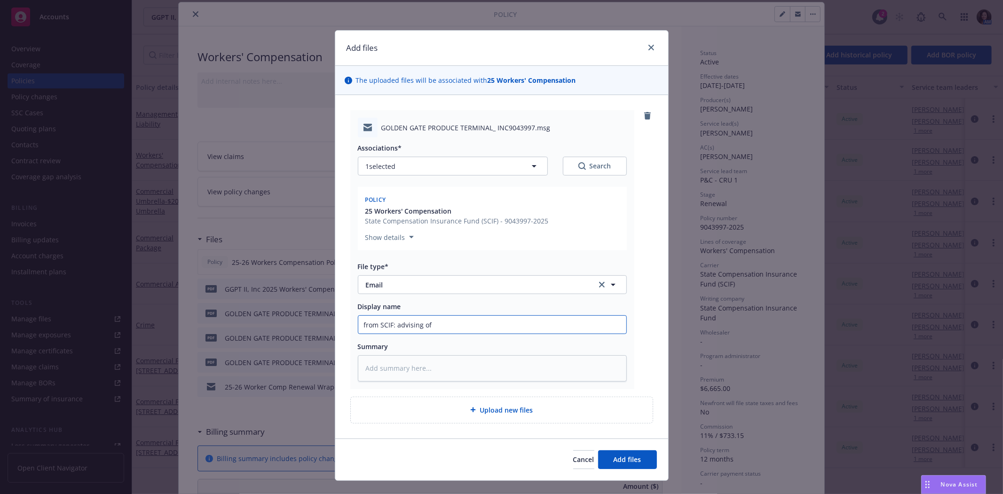
type input "from SCIF: advising of"
type textarea "x"
type input "from SCIF: advising of c"
type textarea "x"
type input "from SCIF: advising of cu"
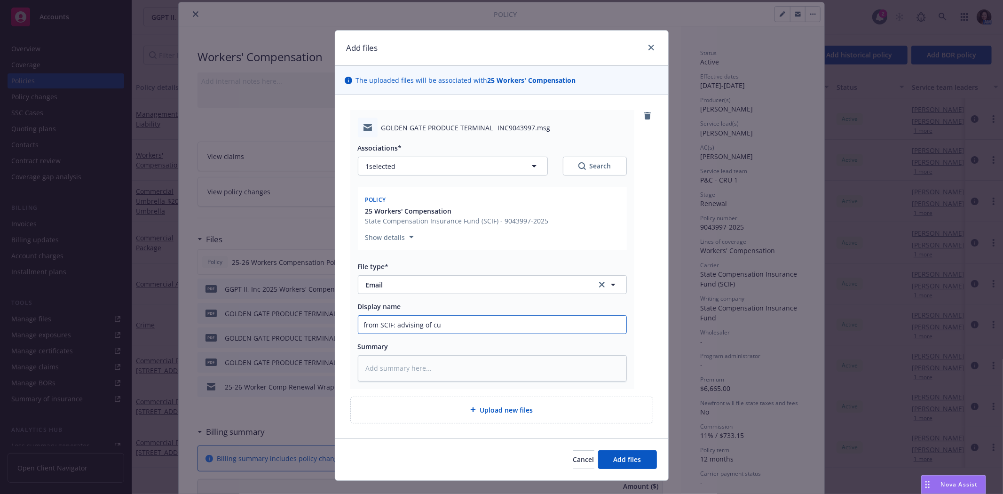
type textarea "x"
type input "from SCIF: advising of cur"
type textarea "x"
type input "from SCIF: advising of curr"
type textarea "x"
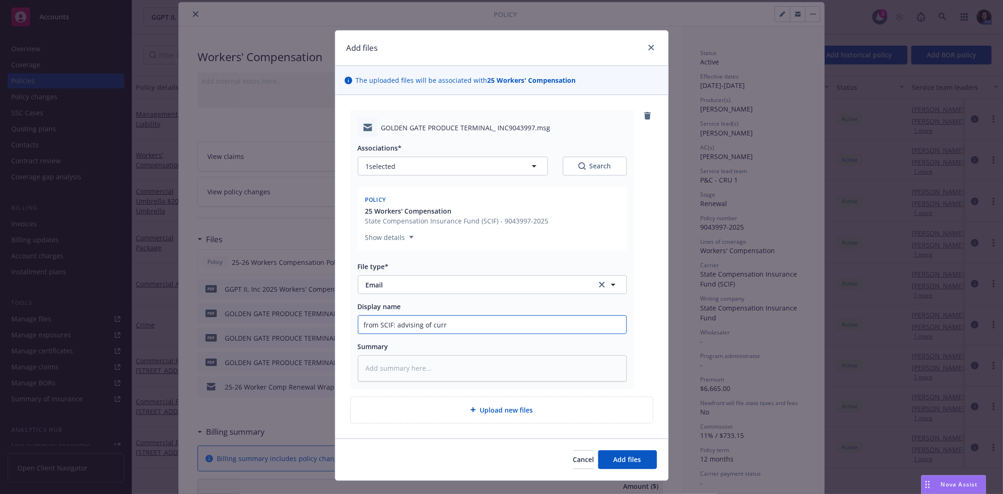
type input "from SCIF: advising of curre"
type textarea "x"
type input "from SCIF: advising of curren"
type textarea "x"
type input "from SCIF: advising of current"
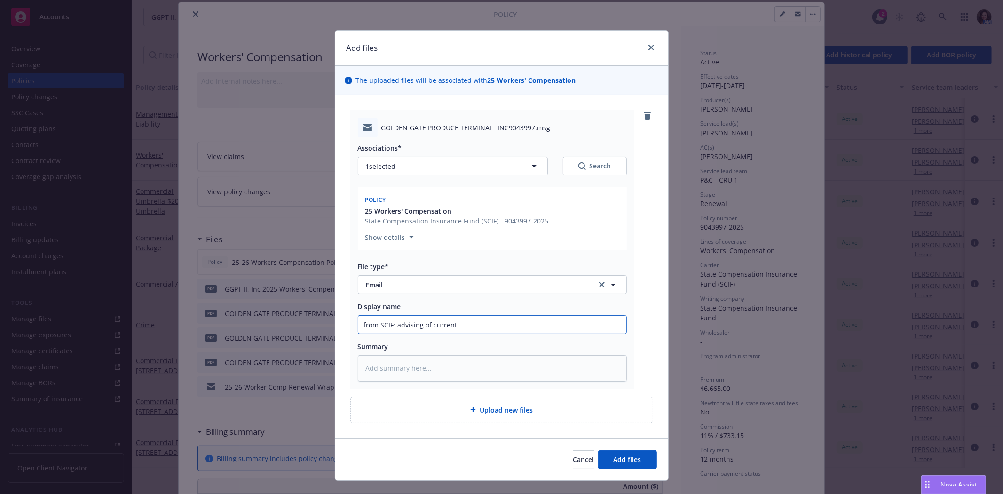
type textarea "x"
type input "from SCIF: advising of current"
type textarea "x"
type input "from SCIF: advising of current p"
type textarea "x"
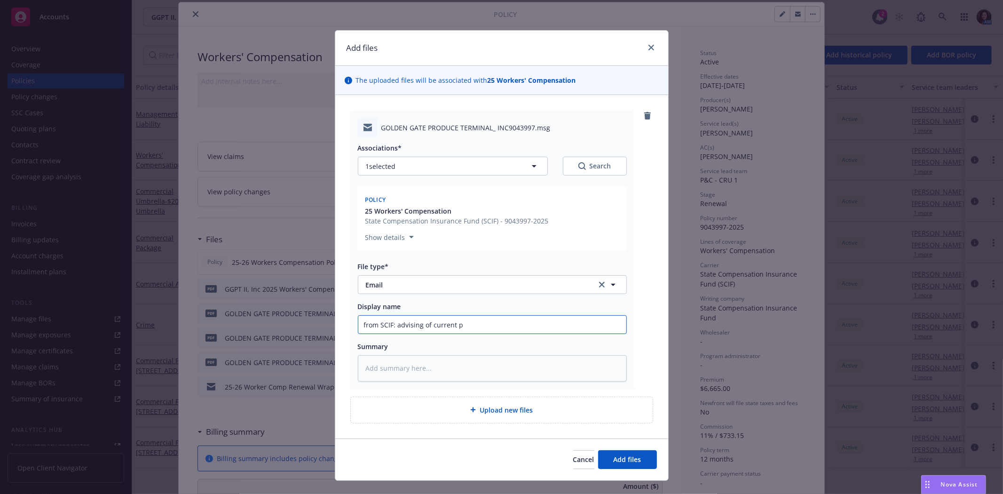
type input "from SCIF: advising of current pa"
type textarea "x"
type input "from SCIF: advising of current pau"
type textarea "x"
type input "from SCIF: advising of current paur"
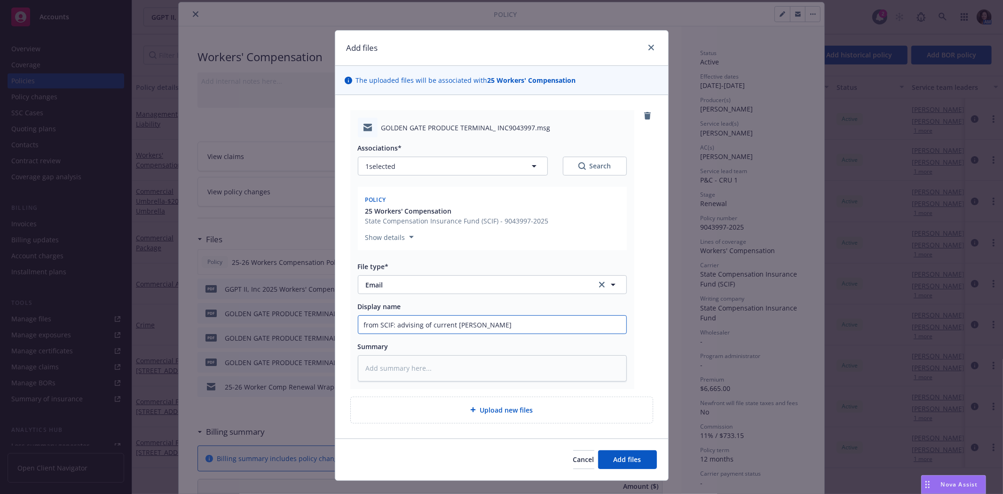
type textarea "x"
type input "from SCIF: advising of current pau"
type textarea "x"
type input "from SCIF: advising of current pa"
type textarea "x"
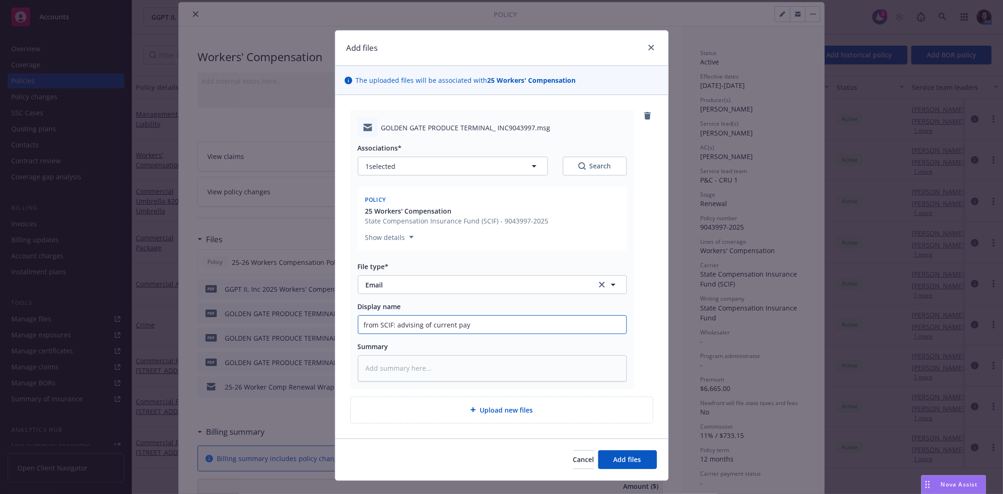
type input "from SCIF: advising of current payr"
type textarea "x"
type input "from SCIF: advising of current payro"
type textarea "x"
type input "from SCIF: advising of current payrol"
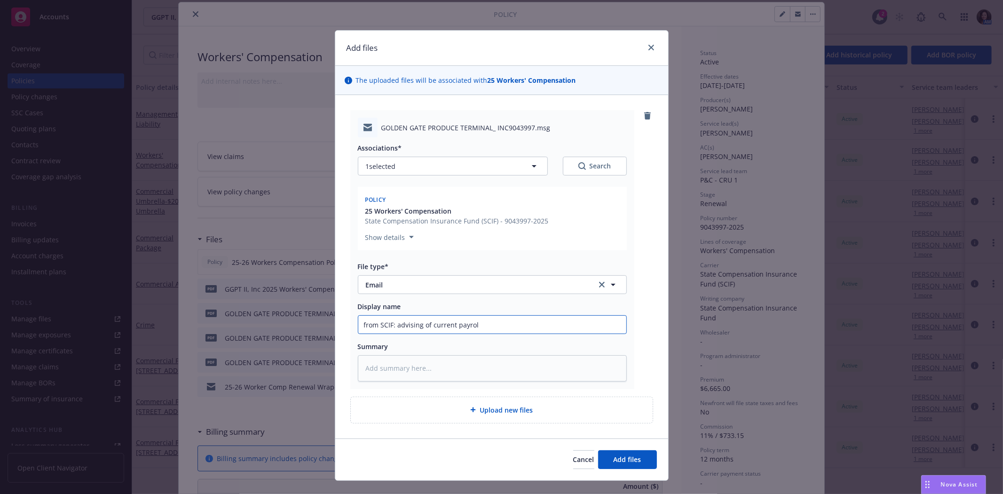
type textarea "x"
type input "from SCIF: advising of current payroll"
type textarea "x"
type input "from SCIF: advising of current payroll"
type textarea "x"
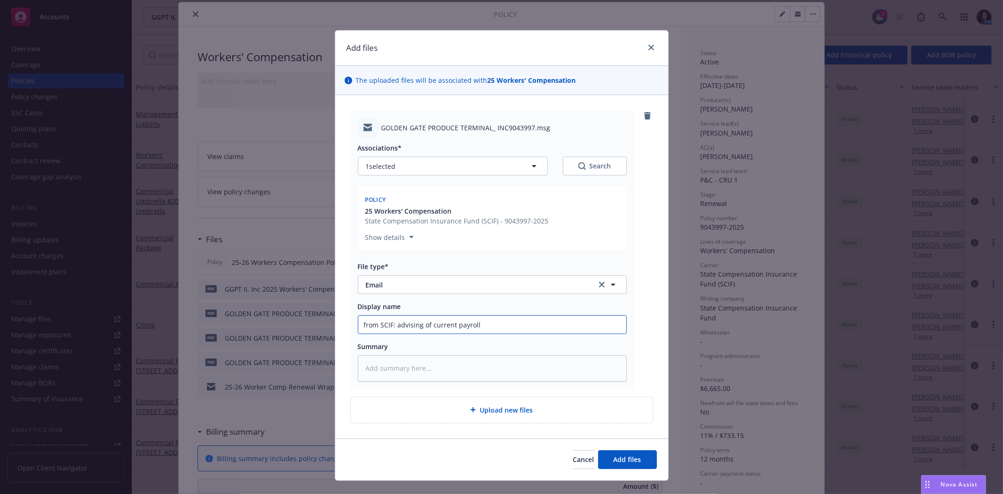
type input "from SCIF: advising of current payroll e"
type textarea "x"
type input "from SCIF: advising of current payroll et"
type textarea "x"
type input "from SCIF: advising of current payroll e"
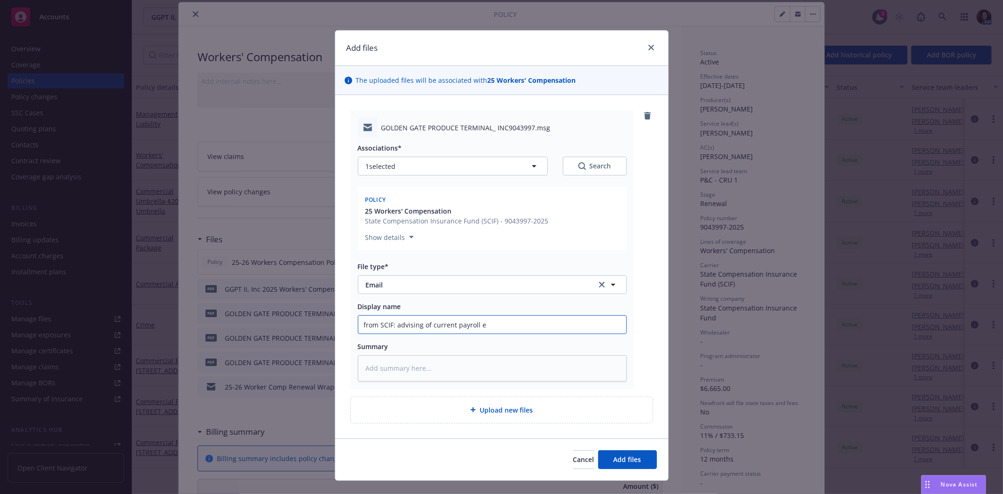
type textarea "x"
type input "from SCIF: advising of current payroll ex"
type textarea "x"
type input "from SCIF: advising of current payroll exc"
type textarea "x"
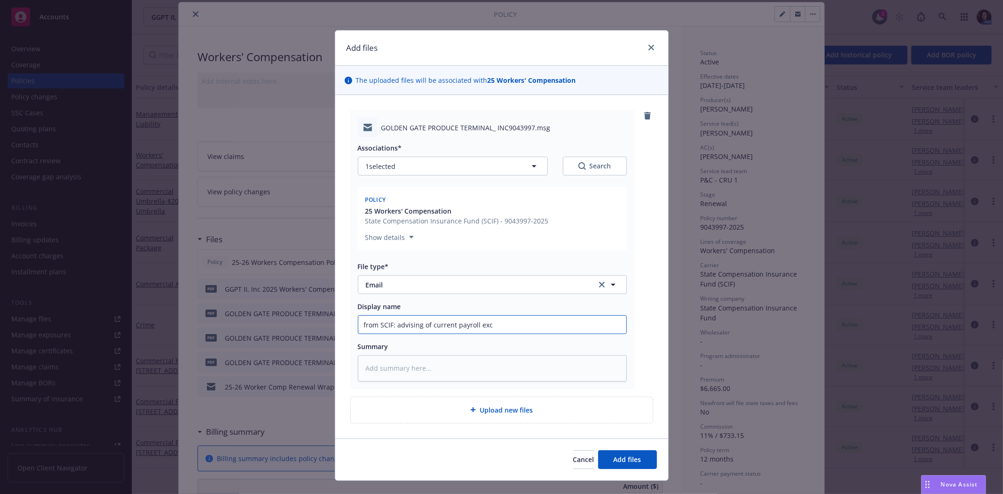
type input "from SCIF: advising of current payroll exce"
type textarea "x"
type input "from SCIF: advising of current payroll excee"
type textarea "x"
type input "from SCIF: advising of current payroll exceed"
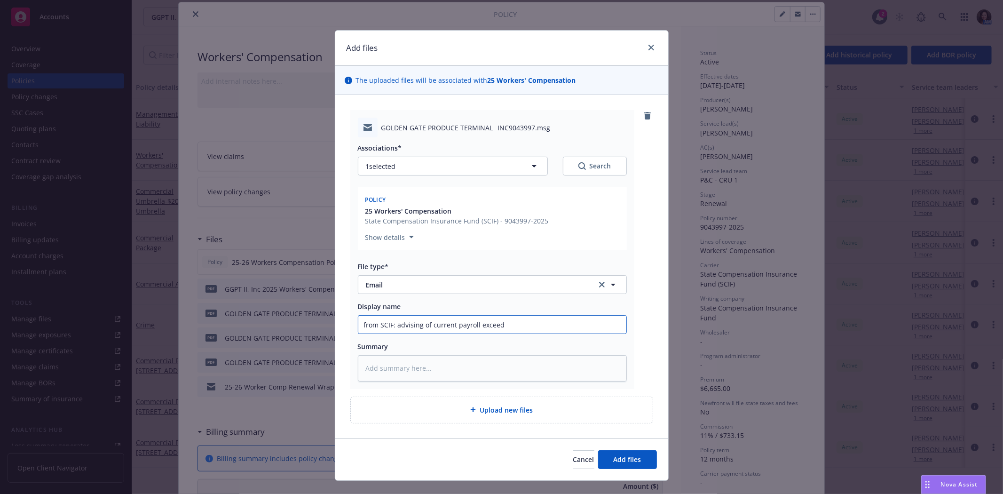
type textarea "x"
type input "from SCIF: advising of current payroll exceeds"
type textarea "x"
type input "from SCIF: advising of current payroll exceeds"
type textarea "x"
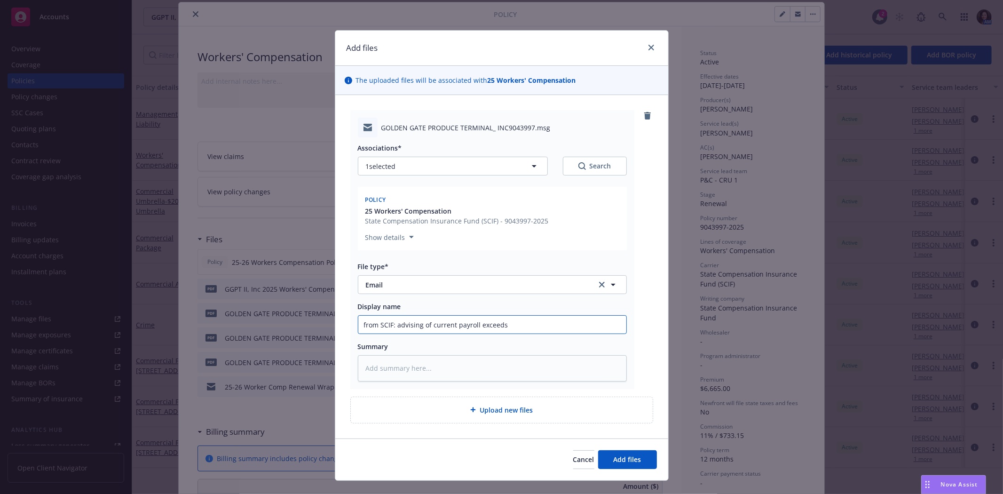
type input "from SCIF: advising of current payroll exceeds e"
type textarea "x"
type input "from SCIF: advising of current payroll exceeds es"
type textarea "x"
type input "from SCIF: advising of current payroll exceeds esi"
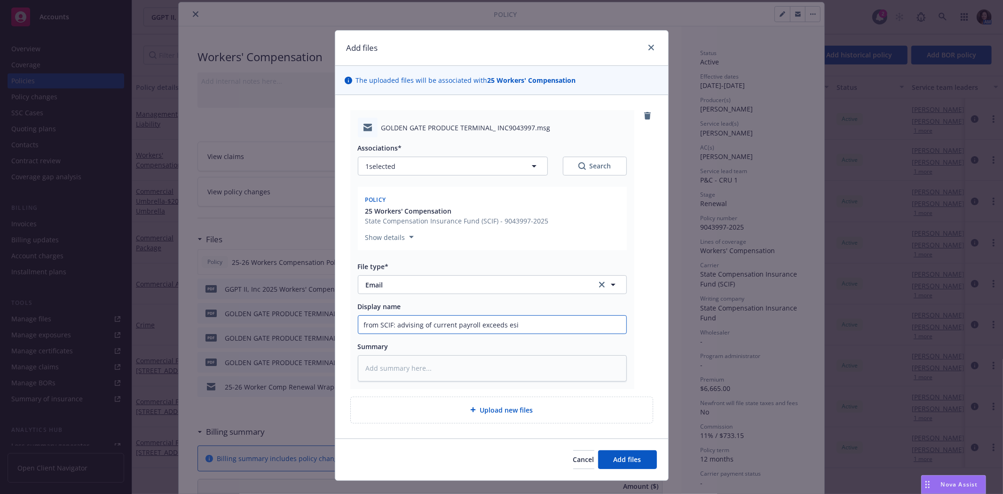
type textarea "x"
type input "from SCIF: advising of current payroll exceeds esit"
type textarea "x"
type input "from SCIF: advising of current payroll exceeds esitma"
type textarea "x"
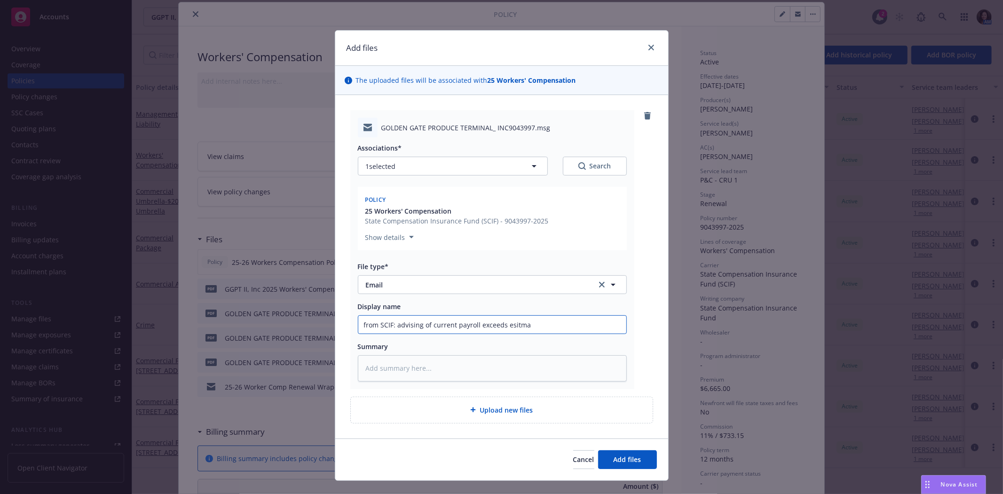
type input "from SCIF: advising of current payroll exceeds esitm"
type textarea "x"
type input "from SCIF: advising of current payroll exceeds esit"
type textarea "x"
type input "from SCIF: advising of current payroll exceeds esi"
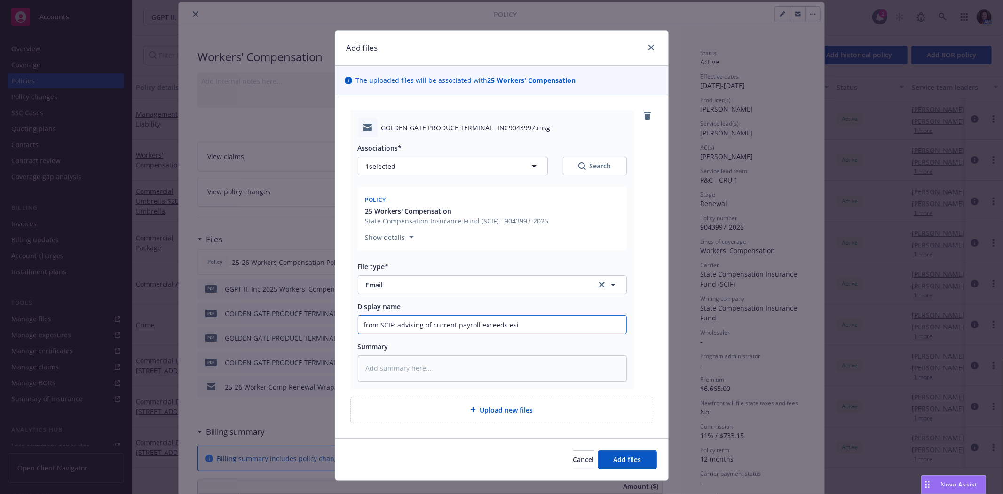
type textarea "x"
type input "from SCIF: advising of current payroll exceeds esim"
type textarea "x"
type input "from SCIF: advising of current payroll exceeds esi"
type textarea "x"
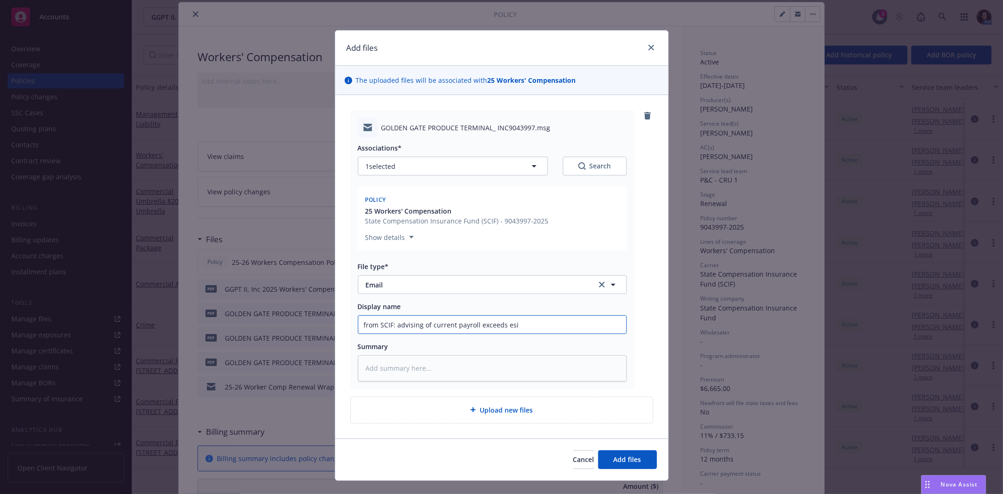
type input "from SCIF: advising of current payroll exceeds es"
type textarea "x"
type input "from SCIF: advising of current payroll exceeds est"
type textarea "x"
type input "from SCIF: advising of current payroll exceeds esti"
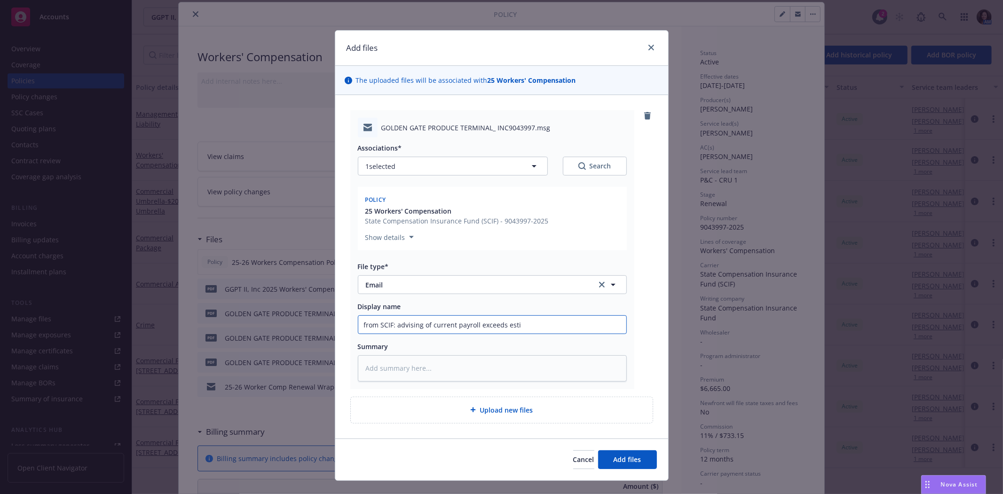
type textarea "x"
type input "from SCIF: advising of current payroll exceeds estima"
type textarea "x"
type input "from SCIF: advising of current payroll exceeds estimat"
type textarea "x"
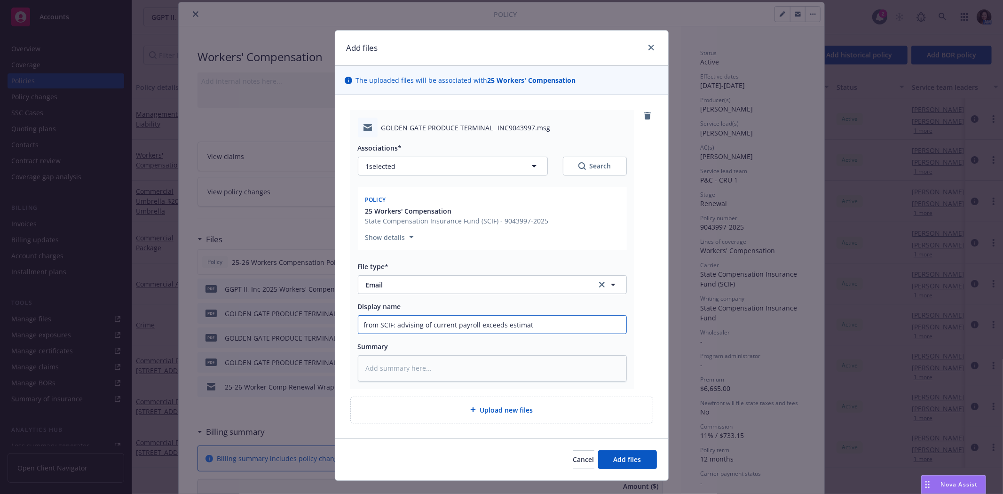
type input "from SCIF: advising of current payroll exceeds estimate"
type textarea "x"
type input "from SCIF: advising of current payroll exceeds estimated"
type textarea "x"
type input "from SCIF: advising of current payroll exceeds estimated"
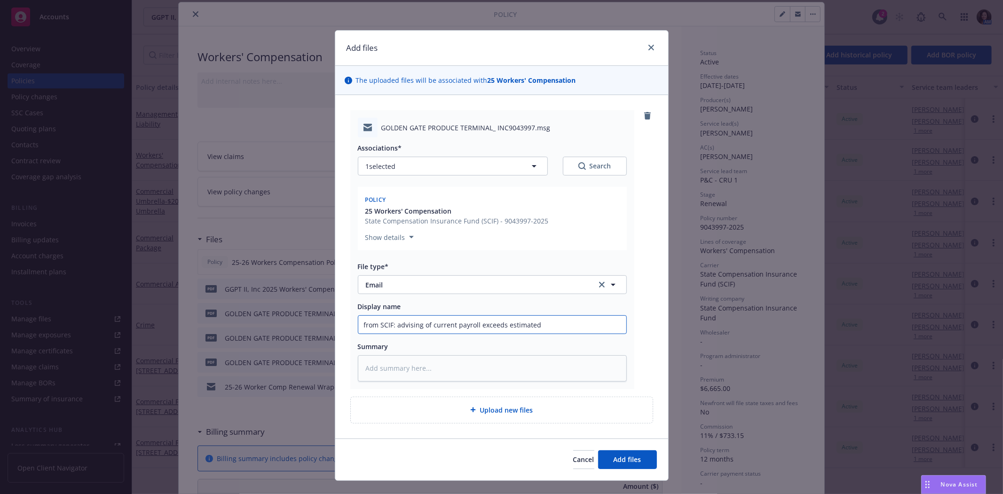
type textarea "x"
type input "from SCIF: advising of current payroll exceeds estimated a"
type textarea "x"
type input "from SCIF: advising of current payroll exceeds estimated am"
type textarea "x"
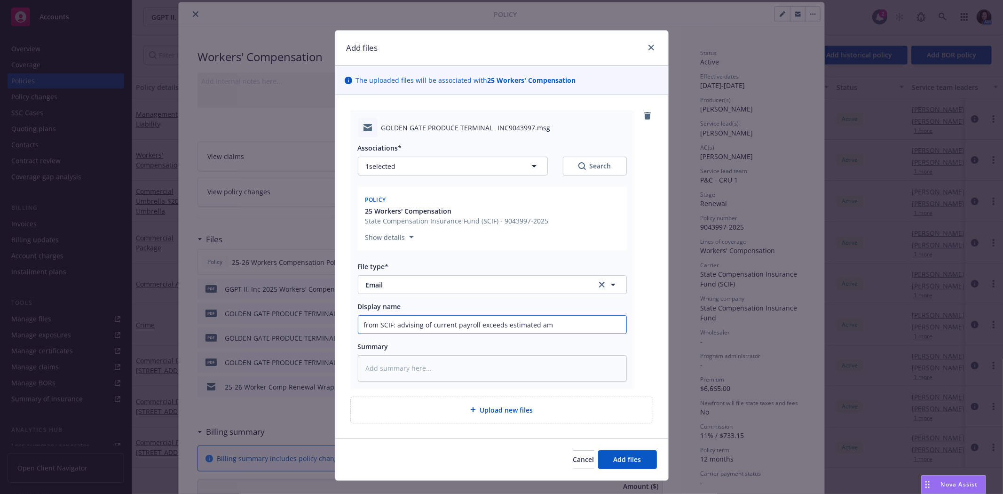
type input "from SCIF: advising of current payroll exceeds estimated amo"
type textarea "x"
type input "from SCIF: advising of current payroll exceeds estimated amou"
type textarea "x"
type input "from SCIF: advising of current payroll exceeds estimated amoun"
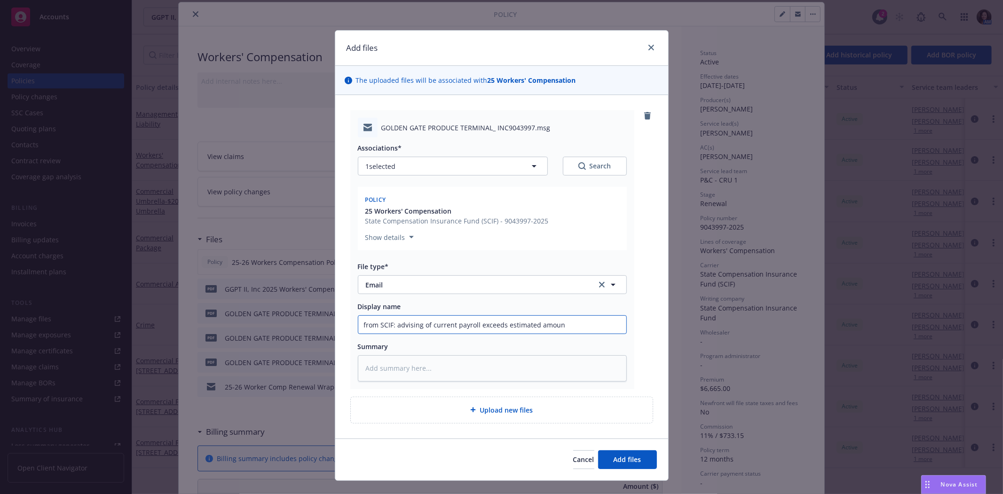
type textarea "x"
type input "from SCIF: advising of current payroll exceeds estimated amount"
click at [619, 450] on button "Add files" at bounding box center [627, 459] width 59 height 19
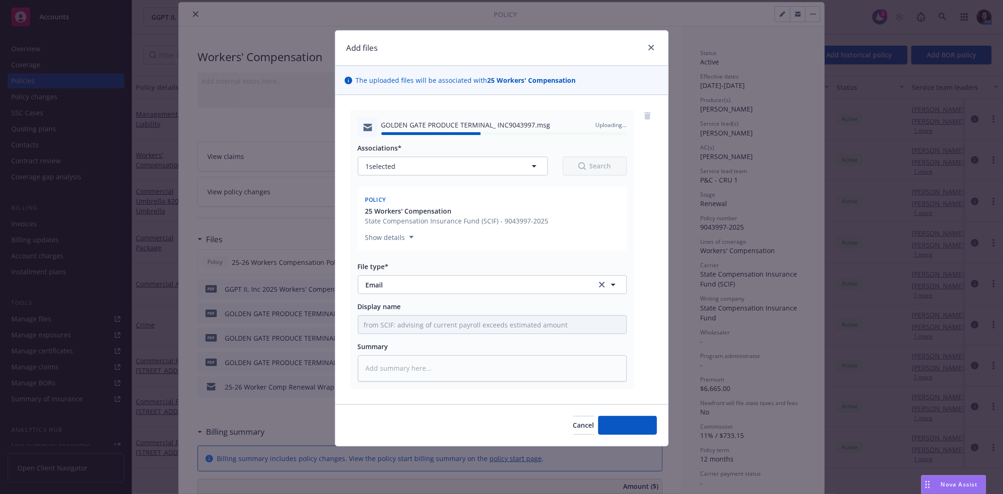
type textarea "x"
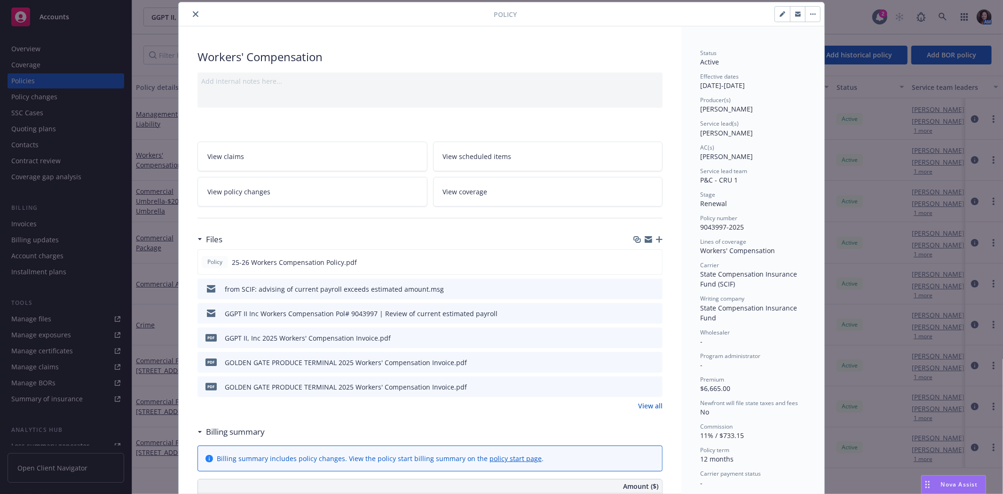
click at [193, 9] on button "close" at bounding box center [195, 13] width 11 height 11
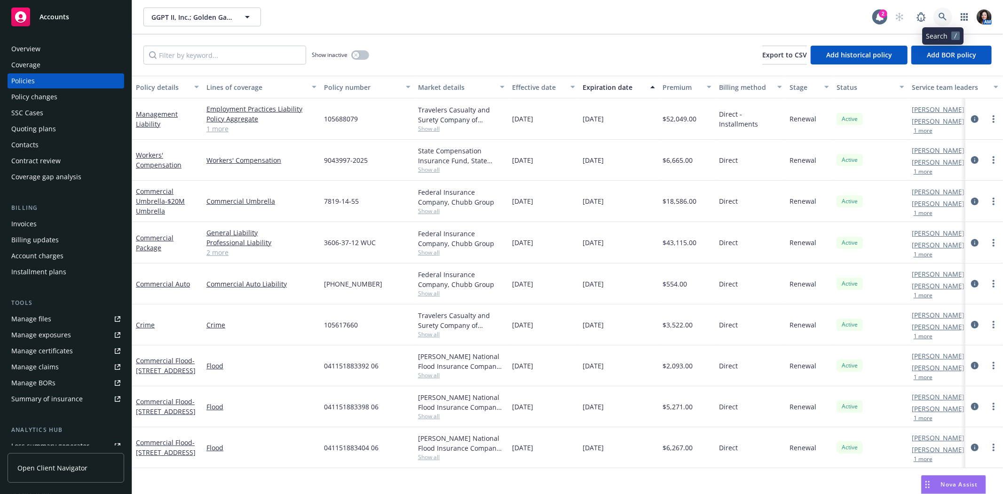
click at [941, 13] on icon at bounding box center [943, 17] width 8 height 8
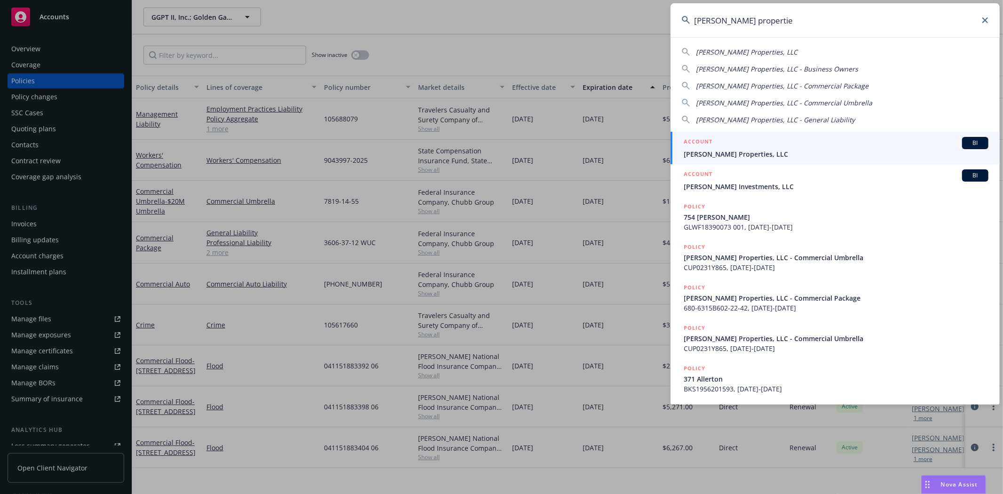
type input "monfredini propertie"
click at [821, 140] on div "ACCOUNT BI" at bounding box center [836, 143] width 305 height 12
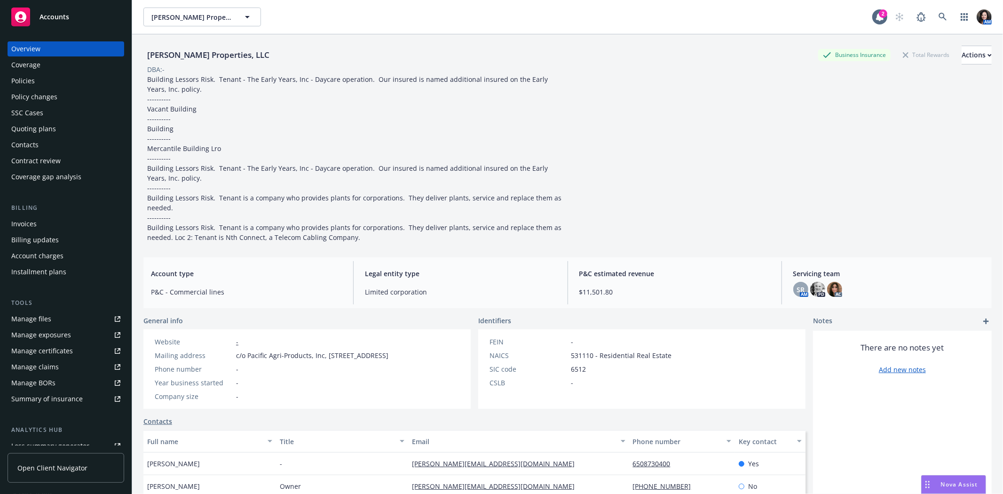
click at [74, 81] on div "Policies" at bounding box center [65, 80] width 109 height 15
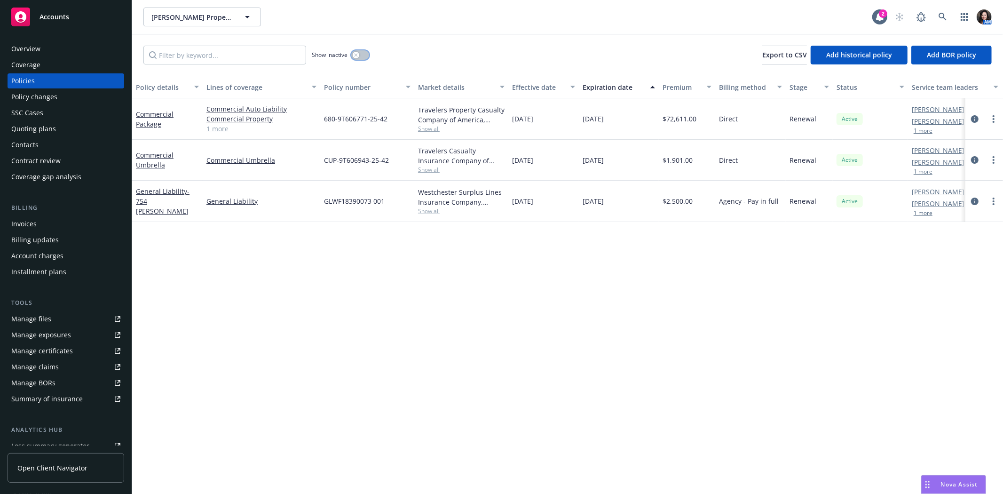
click at [366, 52] on button "button" at bounding box center [360, 54] width 18 height 9
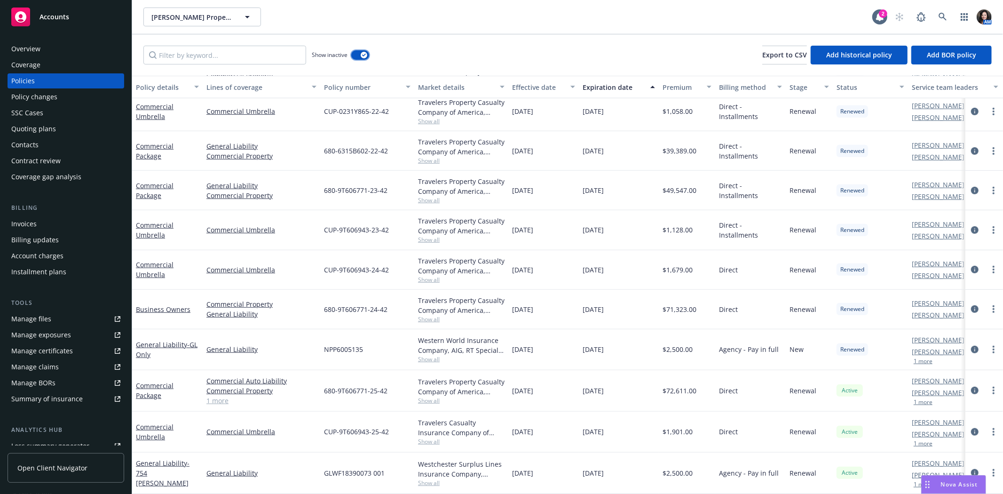
scroll to position [508, 0]
click at [951, 15] on link at bounding box center [942, 17] width 19 height 19
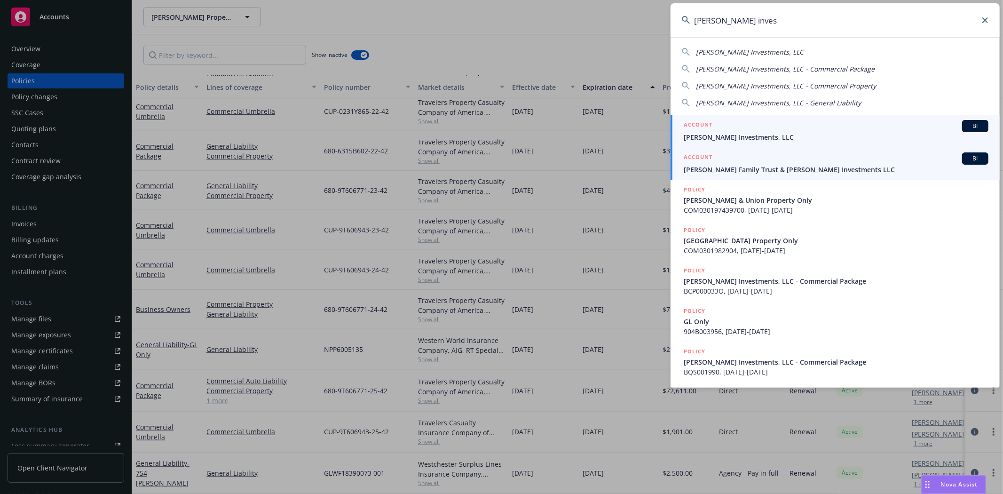
type input "monfredini inves"
click at [857, 148] on link "ACCOUNT BI Monfredini Family Trust & Monfredini Investments LLC" at bounding box center [835, 163] width 329 height 32
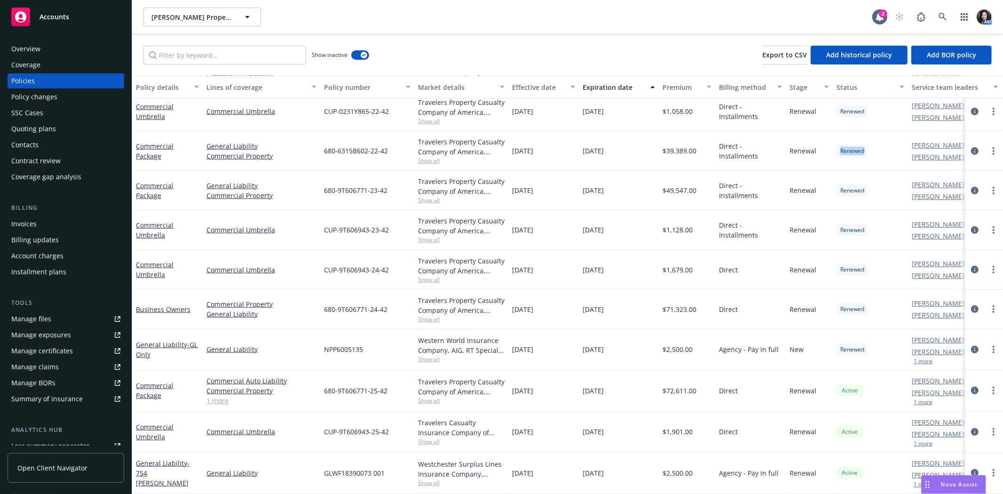
click at [857, 148] on div "Renewed" at bounding box center [853, 151] width 32 height 12
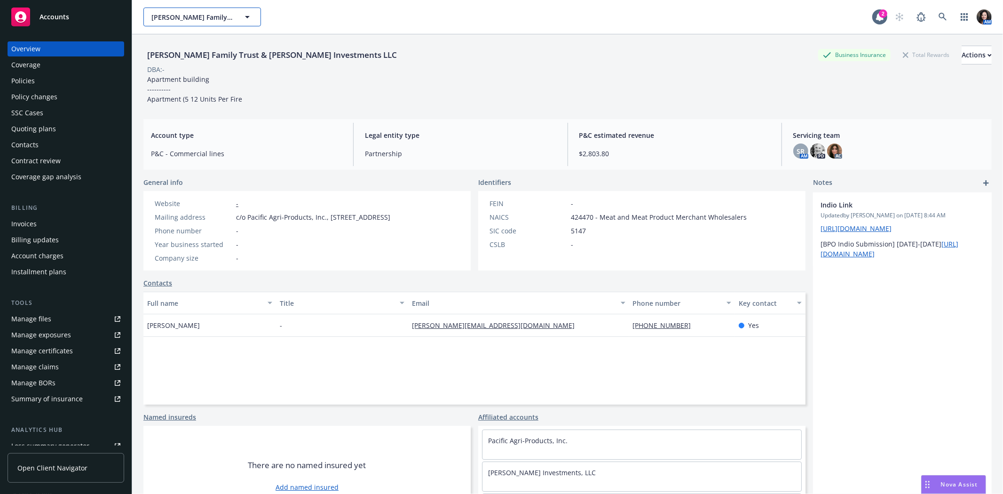
click at [210, 12] on span "Monfredini Family Trust & Monfredini Investments LLC" at bounding box center [191, 17] width 81 height 10
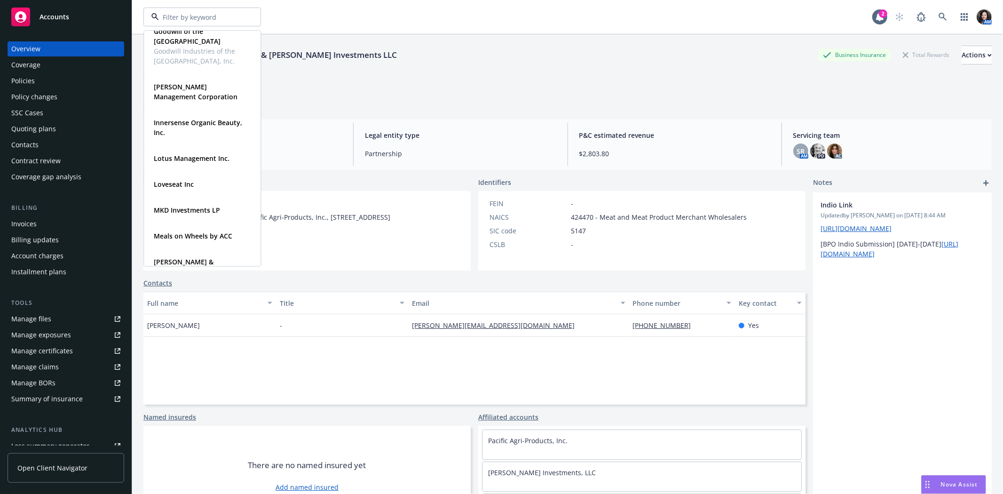
scroll to position [627, 0]
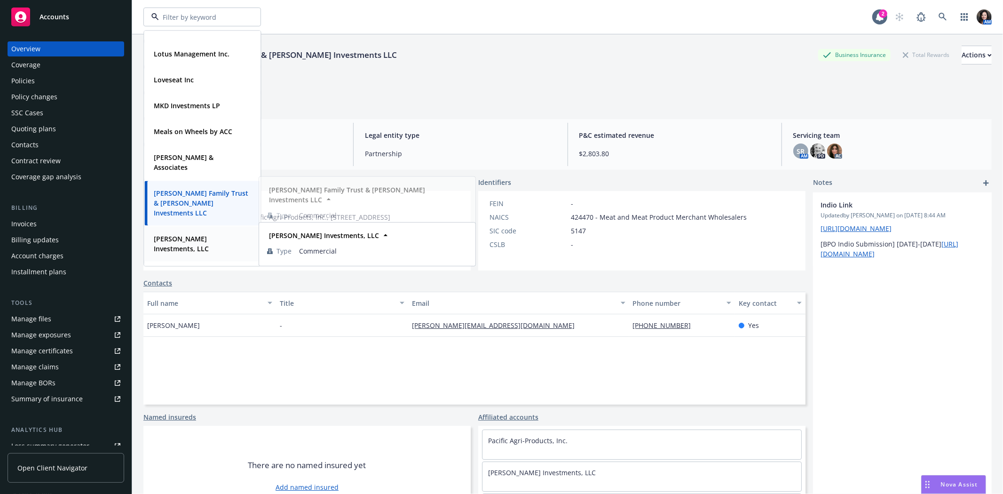
click at [205, 240] on strong "Monfredini Investments, LLC" at bounding box center [181, 243] width 55 height 19
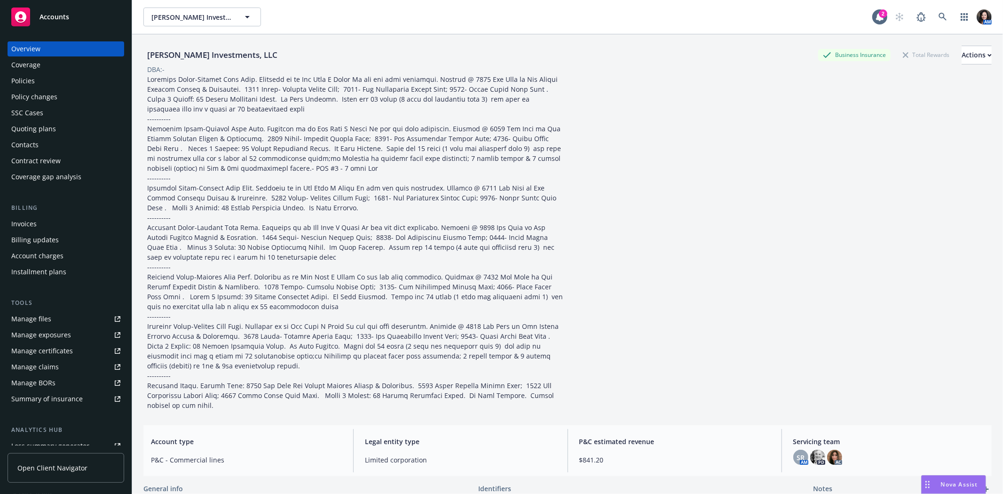
click at [43, 77] on div "Policies" at bounding box center [65, 80] width 109 height 15
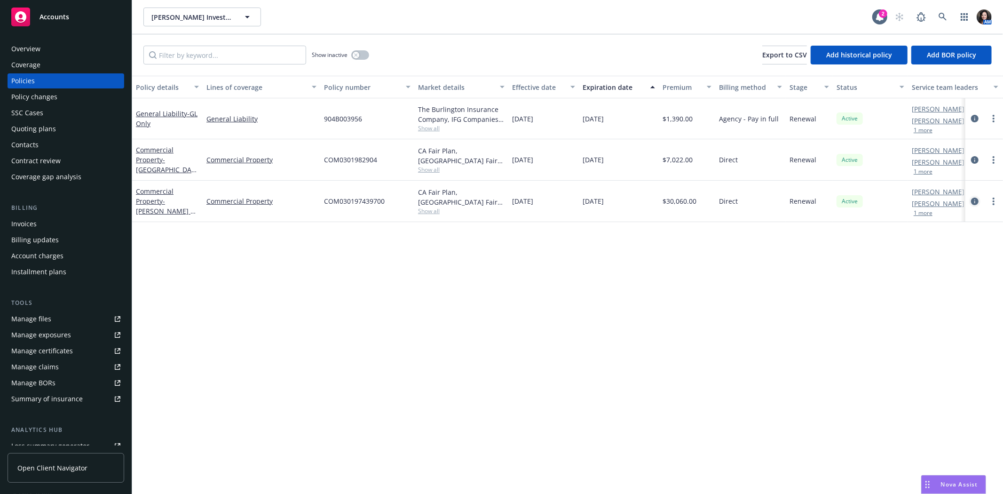
click at [977, 201] on icon "circleInformation" at bounding box center [975, 201] width 8 height 8
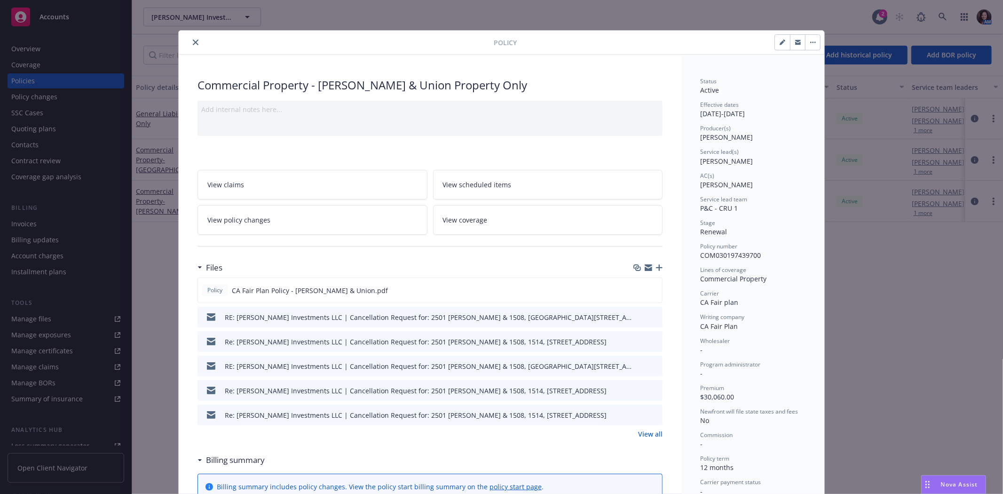
click at [790, 41] on button "button" at bounding box center [797, 42] width 15 height 15
click at [193, 40] on icon "close" at bounding box center [196, 42] width 6 height 6
click at [189, 40] on div "Show inactive Export to CSV Add historical policy Add BOR policy" at bounding box center [567, 54] width 871 height 41
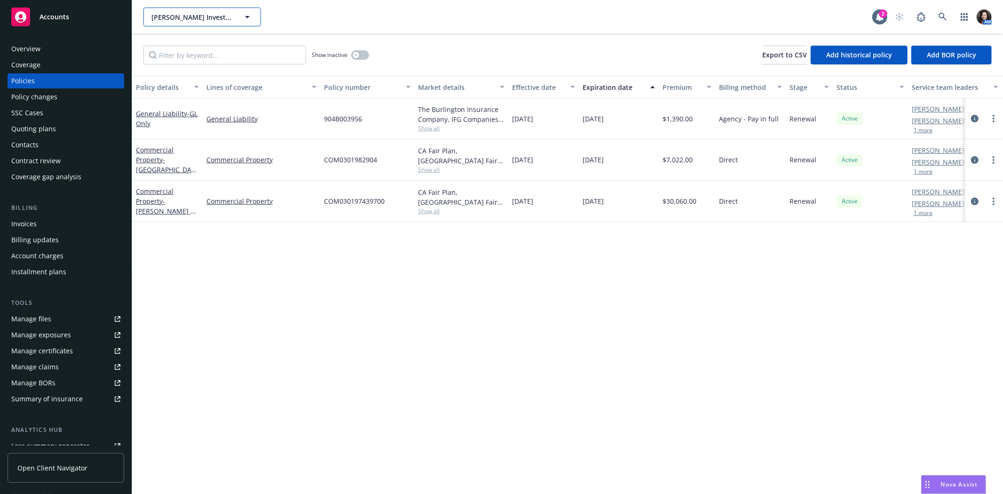
click at [191, 8] on button "Monfredini Investments, LLC" at bounding box center [202, 17] width 118 height 19
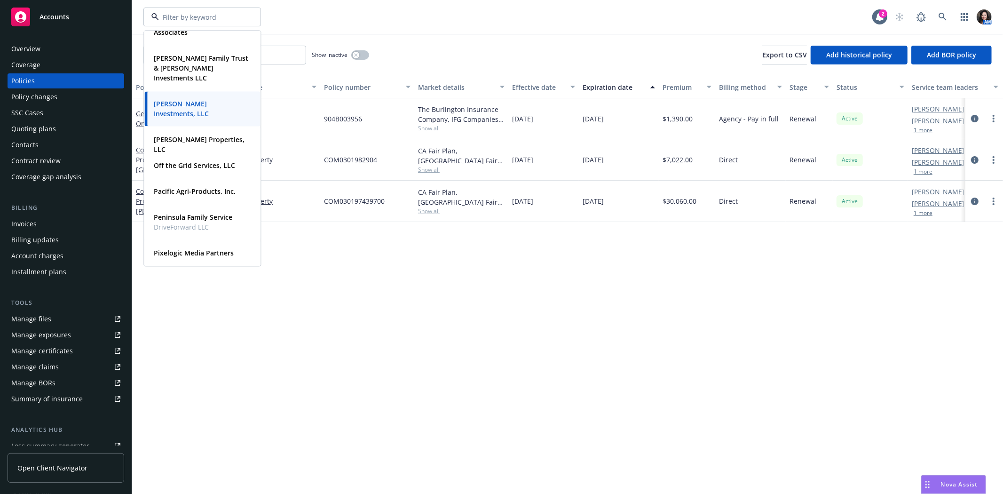
scroll to position [731, 0]
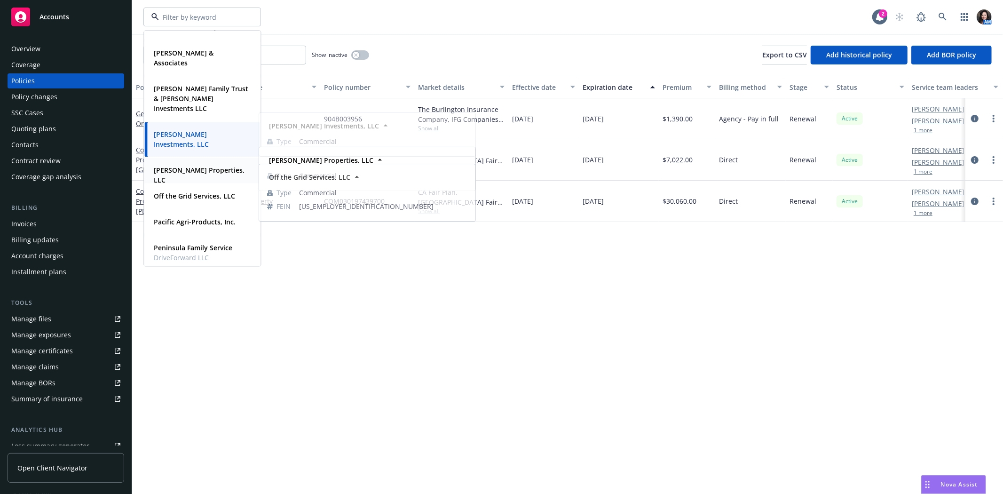
click at [179, 172] on strong "Monfredini Properties, LLC" at bounding box center [199, 175] width 91 height 19
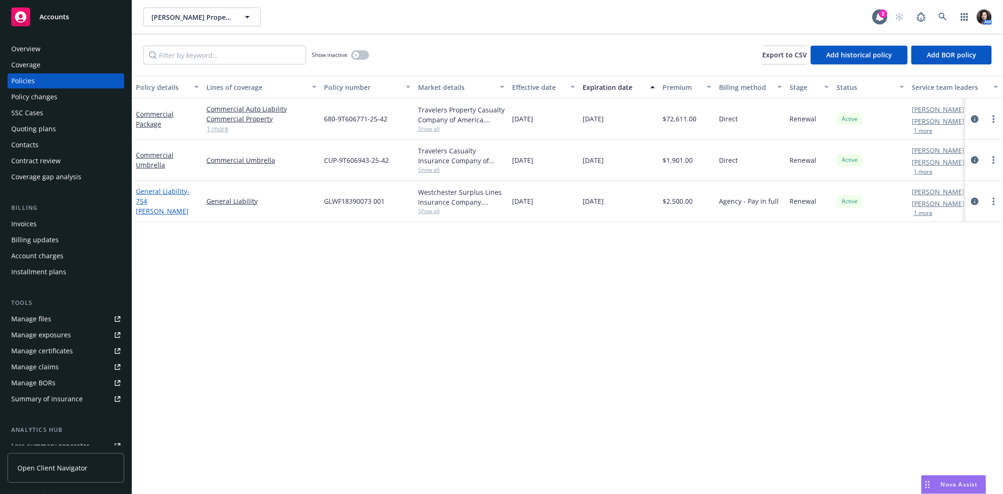
click at [147, 189] on link "General Liability - 754 Sir Francis Drake" at bounding box center [163, 201] width 54 height 29
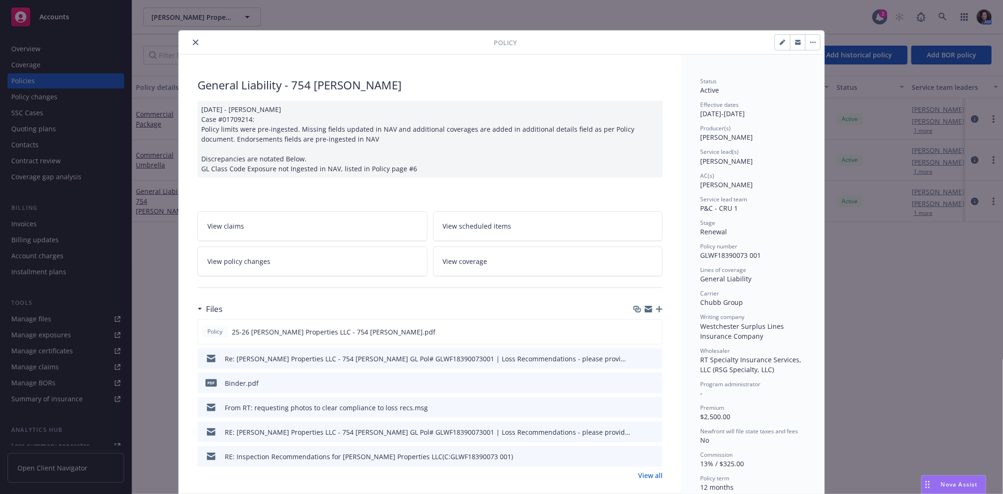
click at [649, 355] on icon "preview file" at bounding box center [653, 358] width 8 height 7
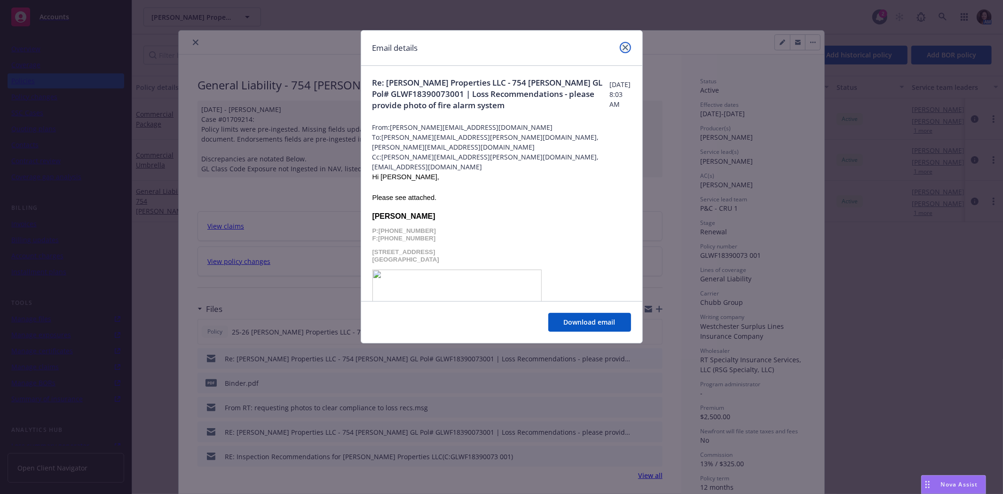
click at [624, 46] on icon "close" at bounding box center [626, 48] width 6 height 6
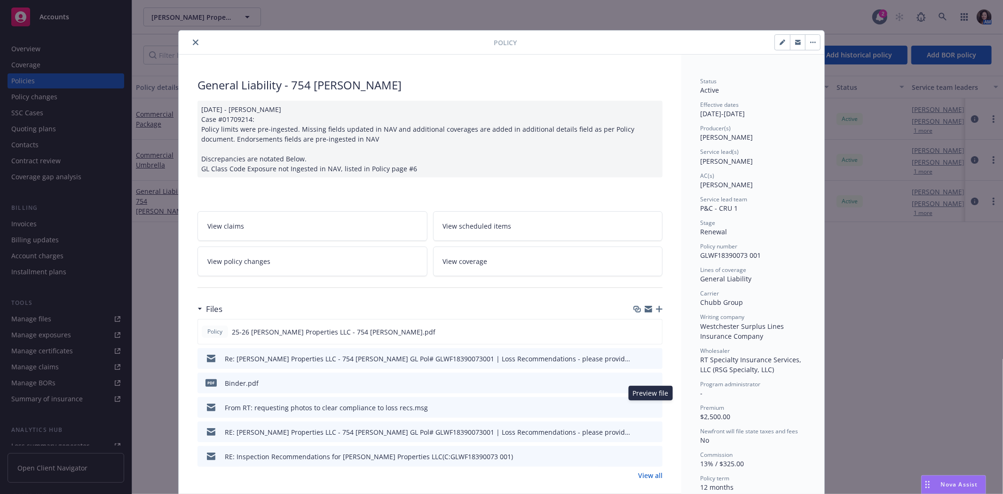
click at [652, 407] on icon "preview file" at bounding box center [653, 406] width 8 height 7
click at [652, 407] on icon at bounding box center [655, 407] width 8 height 8
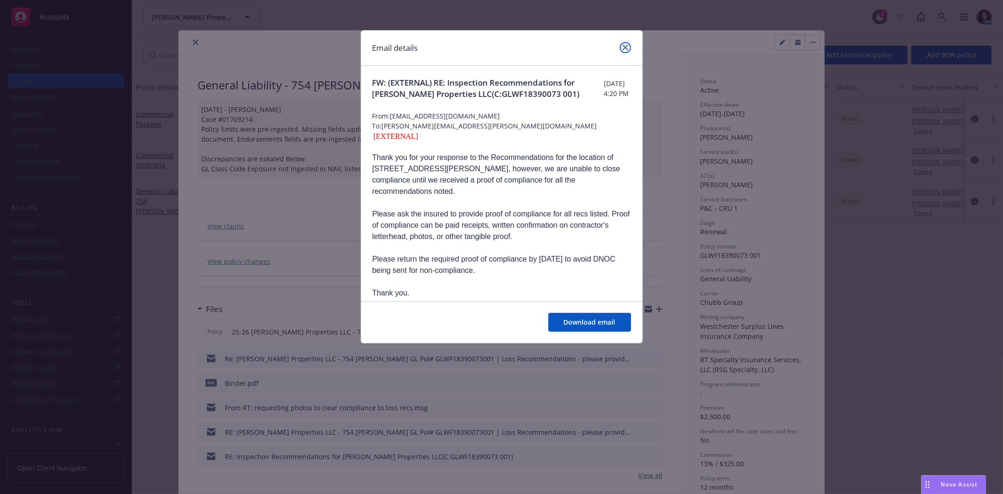
click at [628, 46] on link "close" at bounding box center [625, 47] width 11 height 11
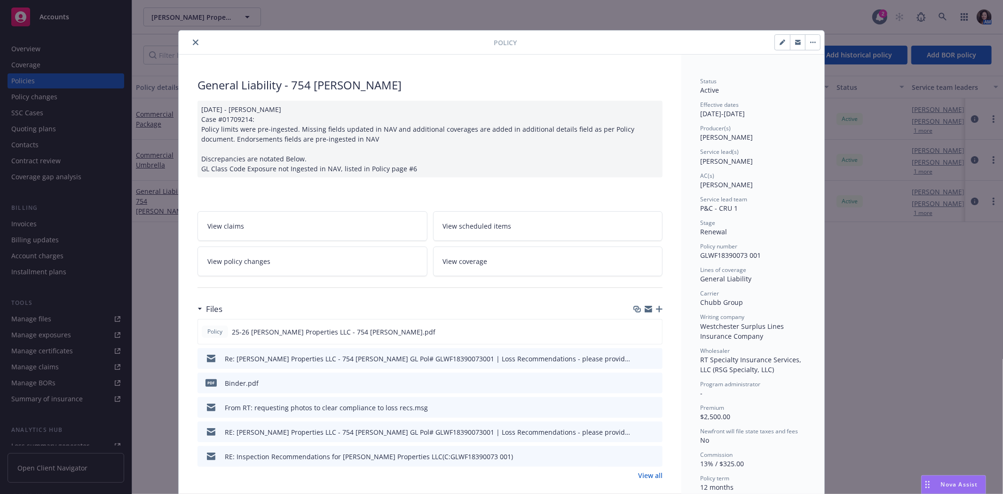
click at [797, 43] on button "button" at bounding box center [797, 42] width 15 height 15
click at [190, 39] on button "close" at bounding box center [195, 42] width 11 height 11
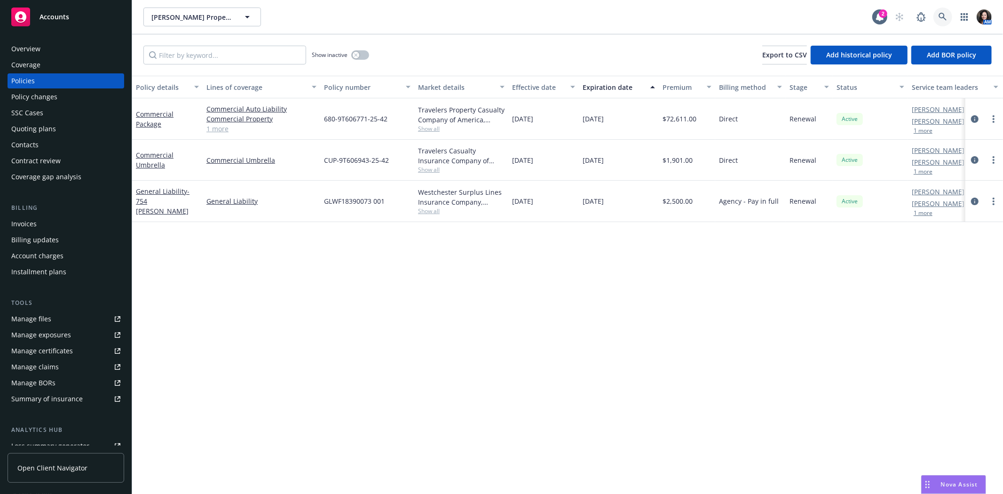
click at [946, 15] on icon at bounding box center [943, 17] width 8 height 8
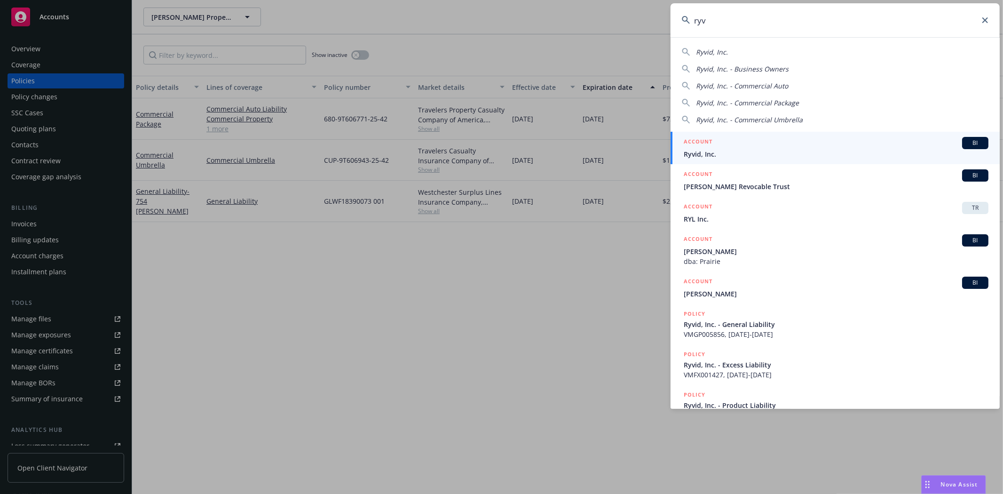
type input "ryv"
click at [805, 144] on div "ACCOUNT BI" at bounding box center [836, 143] width 305 height 12
click at [805, 144] on div "Renewal" at bounding box center [809, 160] width 47 height 41
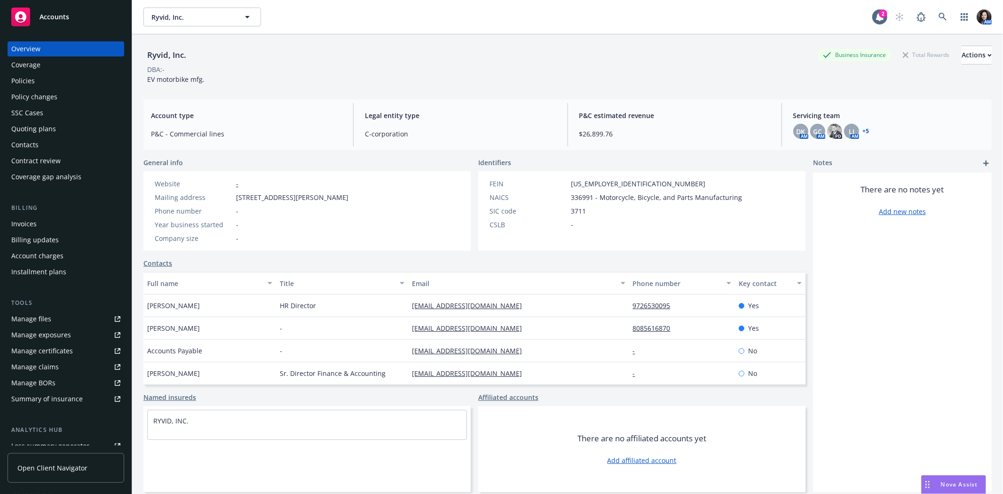
click at [53, 77] on div "Policies" at bounding box center [65, 80] width 109 height 15
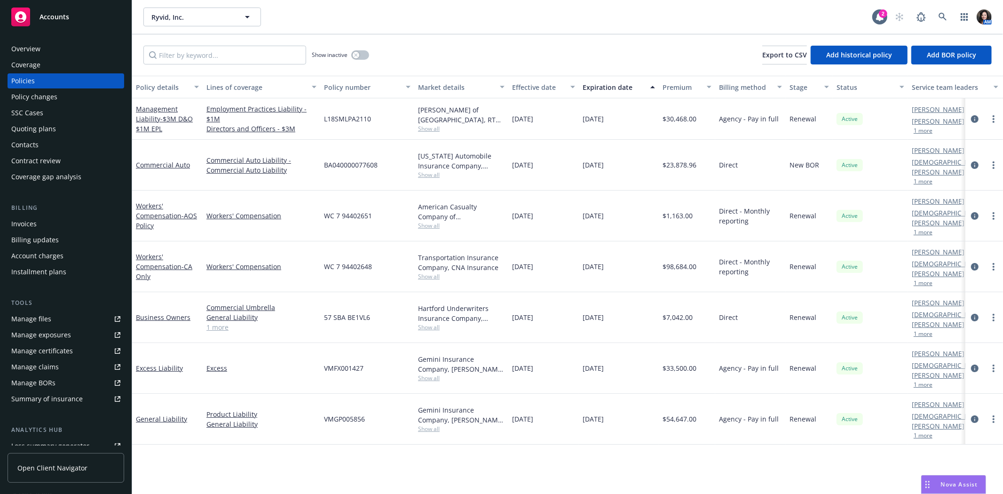
click at [55, 45] on div "Overview" at bounding box center [65, 48] width 109 height 15
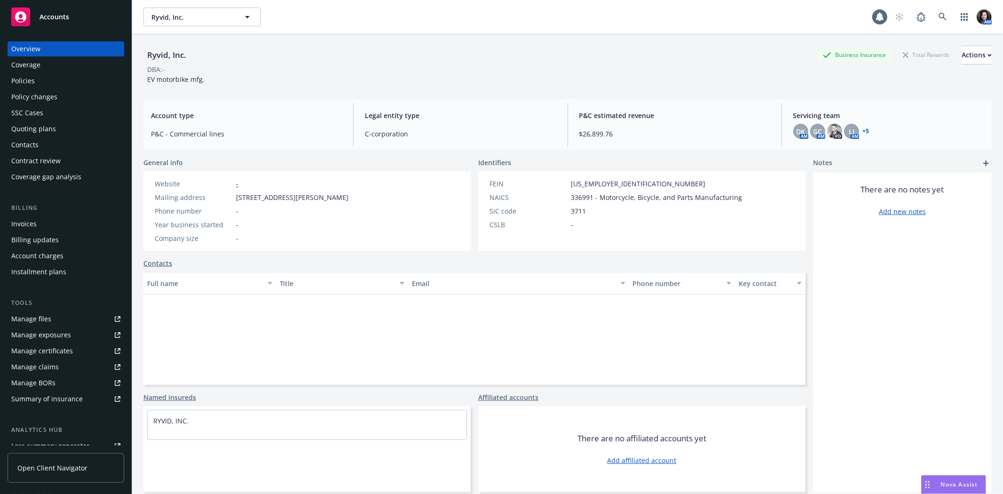
click at [55, 45] on div "Overview" at bounding box center [65, 48] width 109 height 15
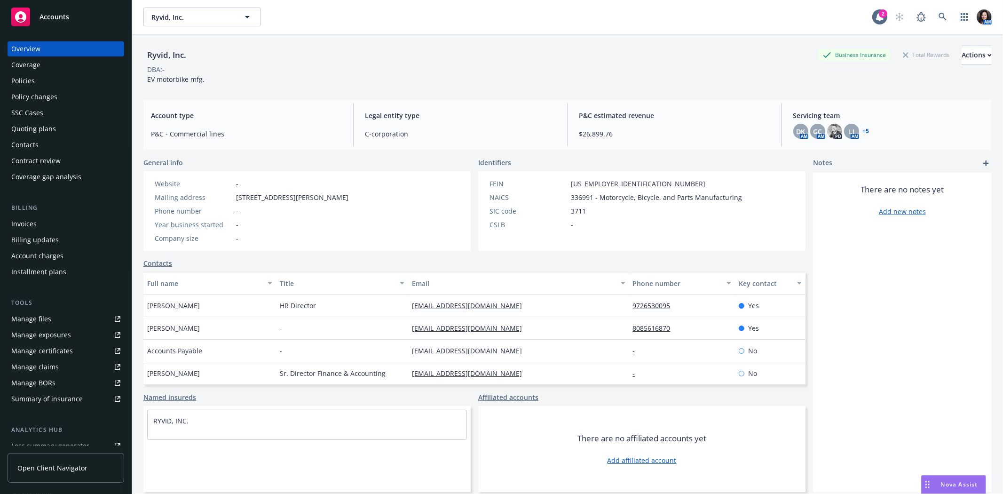
click at [43, 317] on div "Manage files" at bounding box center [31, 318] width 40 height 15
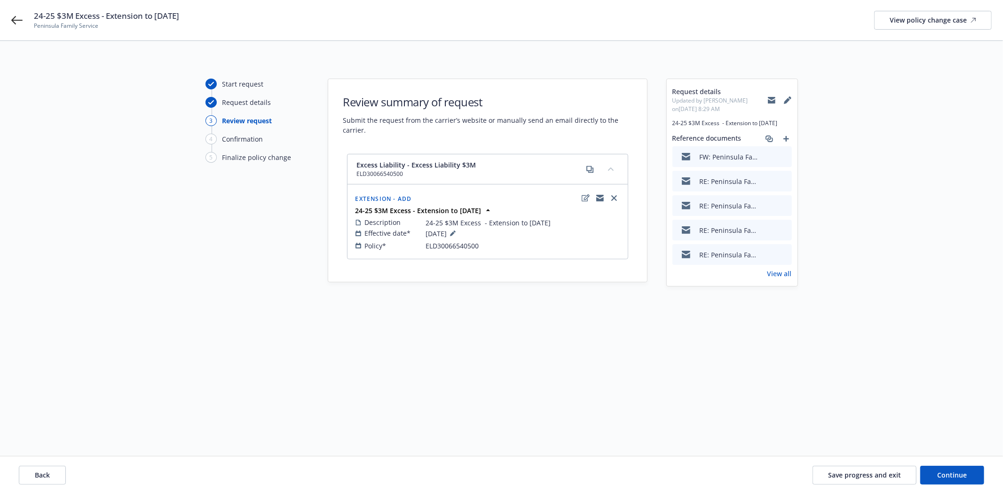
click at [782, 153] on icon "preview file" at bounding box center [783, 156] width 8 height 7
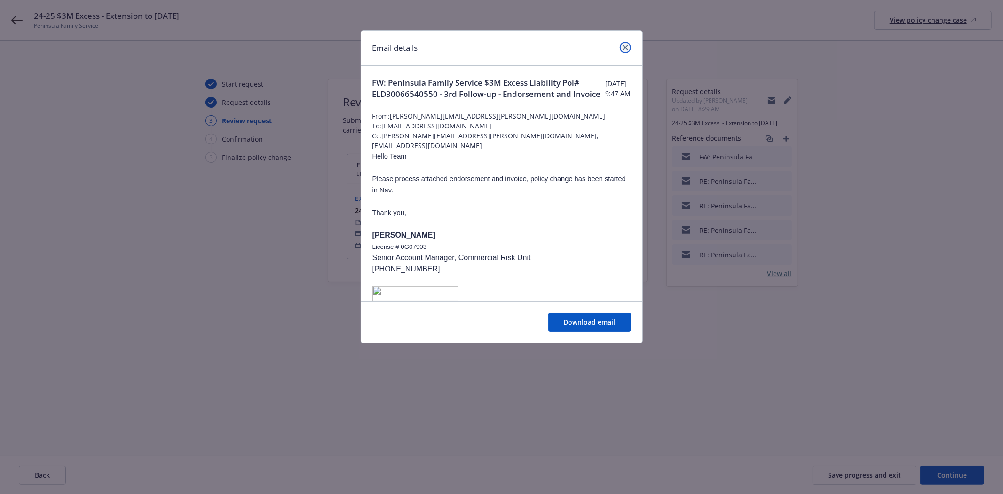
click at [624, 48] on icon "close" at bounding box center [626, 48] width 6 height 6
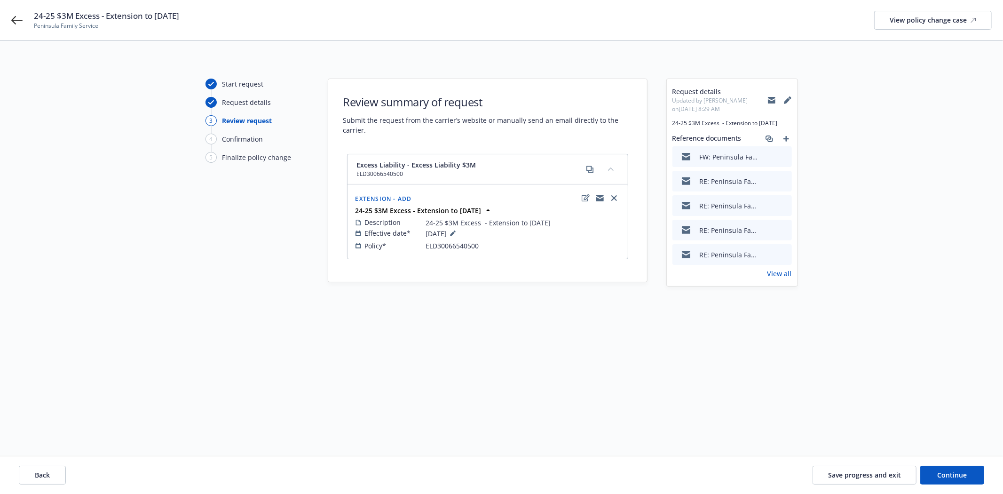
click at [624, 48] on div "Start request Request details 3 Review request 4 Confirmation 5 Finalize policy…" at bounding box center [501, 267] width 1003 height 453
click at [898, 480] on button "Save progress and exit" at bounding box center [865, 475] width 104 height 19
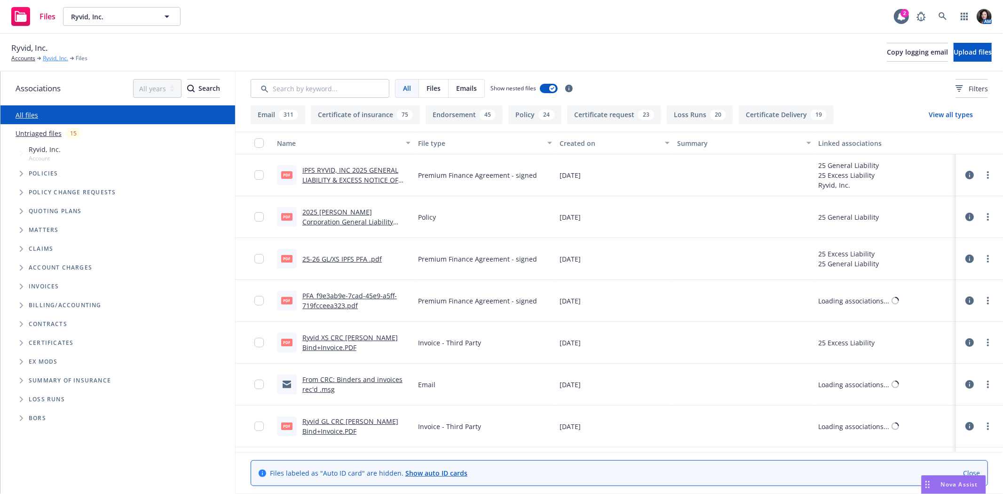
click at [54, 57] on link "Ryvid, Inc." at bounding box center [55, 58] width 25 height 8
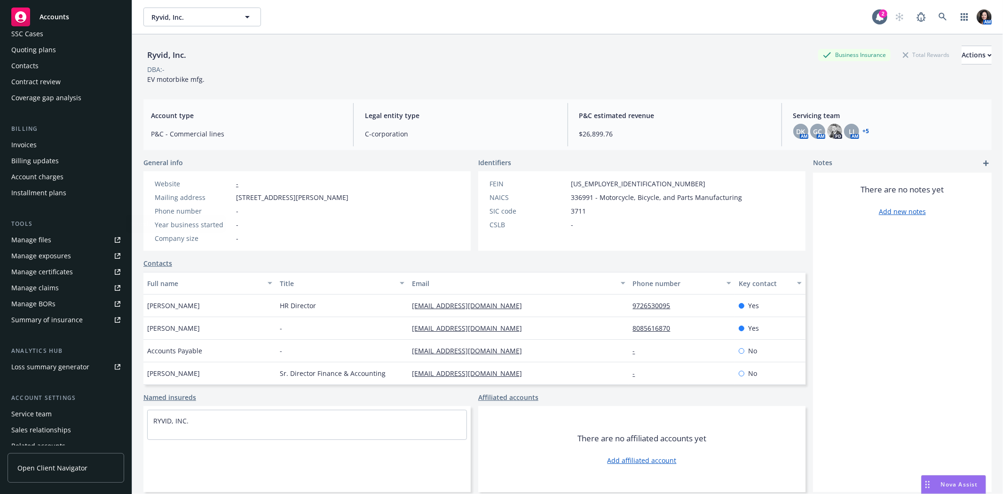
scroll to position [119, 0]
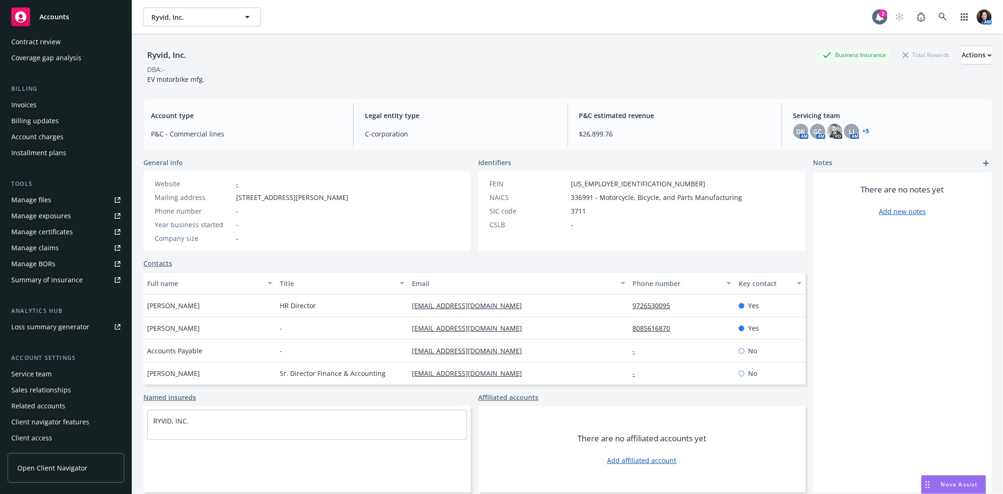
click at [57, 377] on div "Service team" at bounding box center [65, 373] width 109 height 15
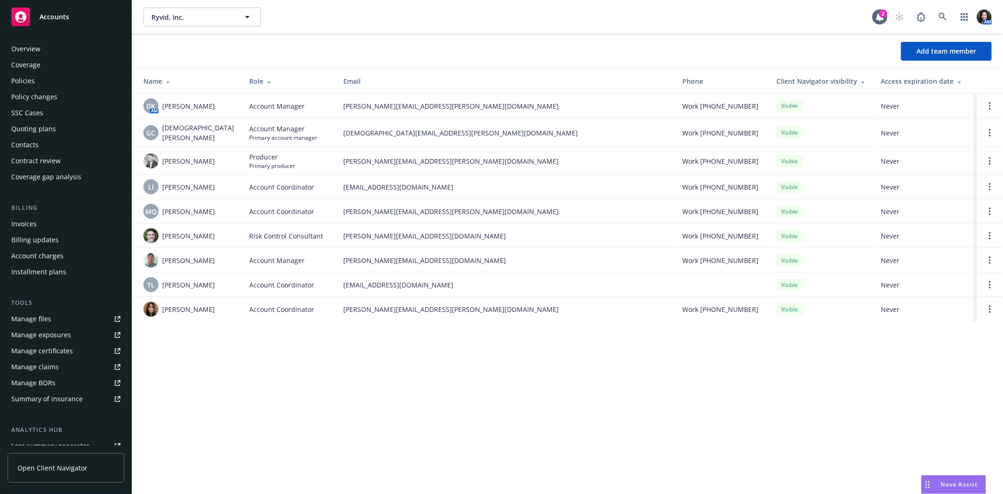
click at [82, 40] on div "Overview Coverage Policies Policy changes SSC Cases Quoting plans Contacts Cont…" at bounding box center [66, 262] width 132 height 464
click at [34, 78] on div "Policies" at bounding box center [65, 80] width 109 height 15
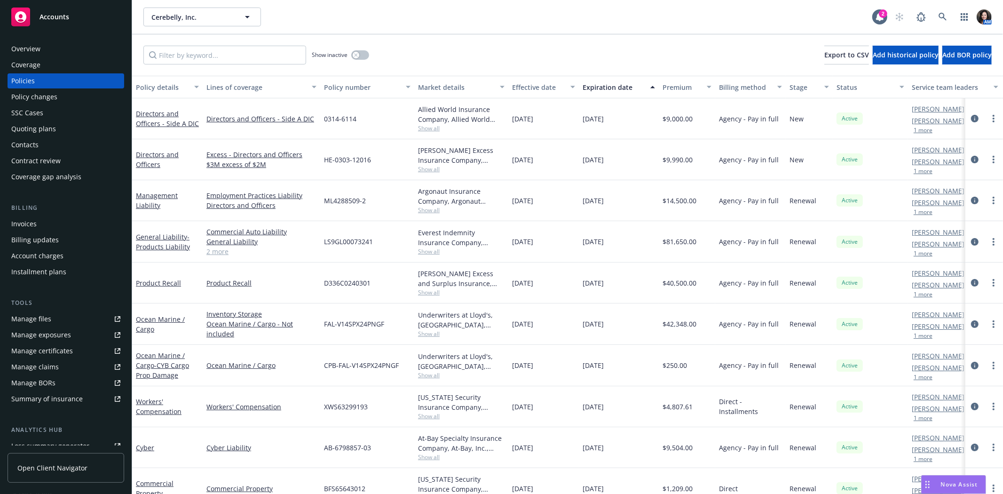
scroll to position [62, 0]
click at [947, 16] on icon at bounding box center [943, 17] width 8 height 8
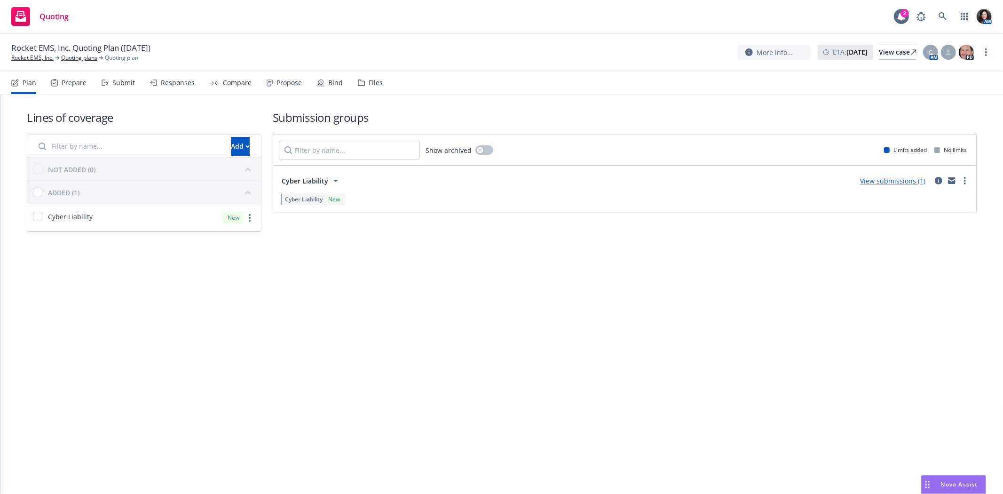
click at [320, 82] on icon at bounding box center [320, 82] width 1 height 1
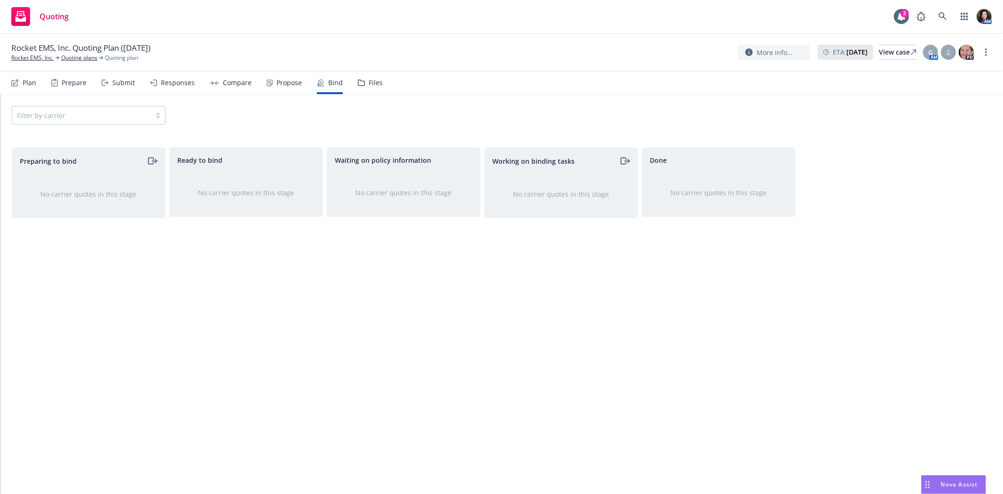
click at [17, 86] on icon at bounding box center [15, 83] width 6 height 6
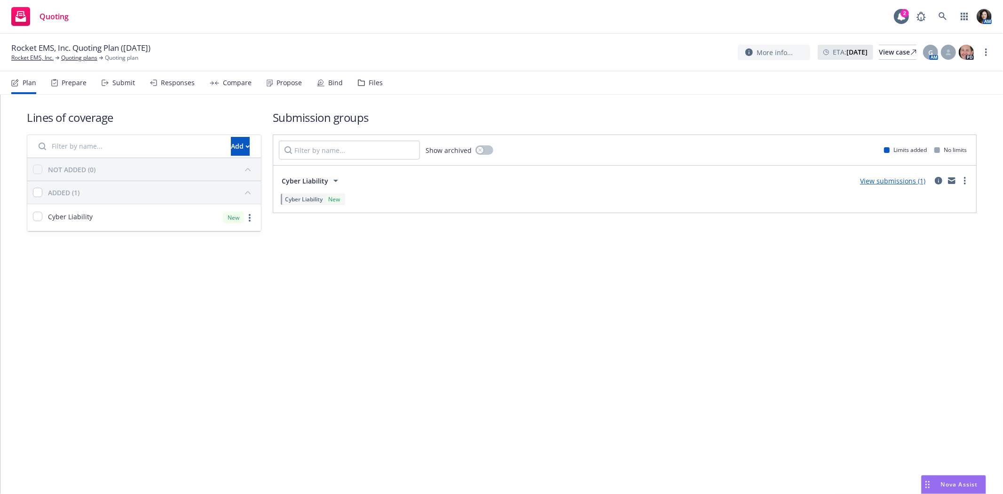
click at [371, 75] on div "Files" at bounding box center [370, 82] width 25 height 23
